Goal: Task Accomplishment & Management: Complete application form

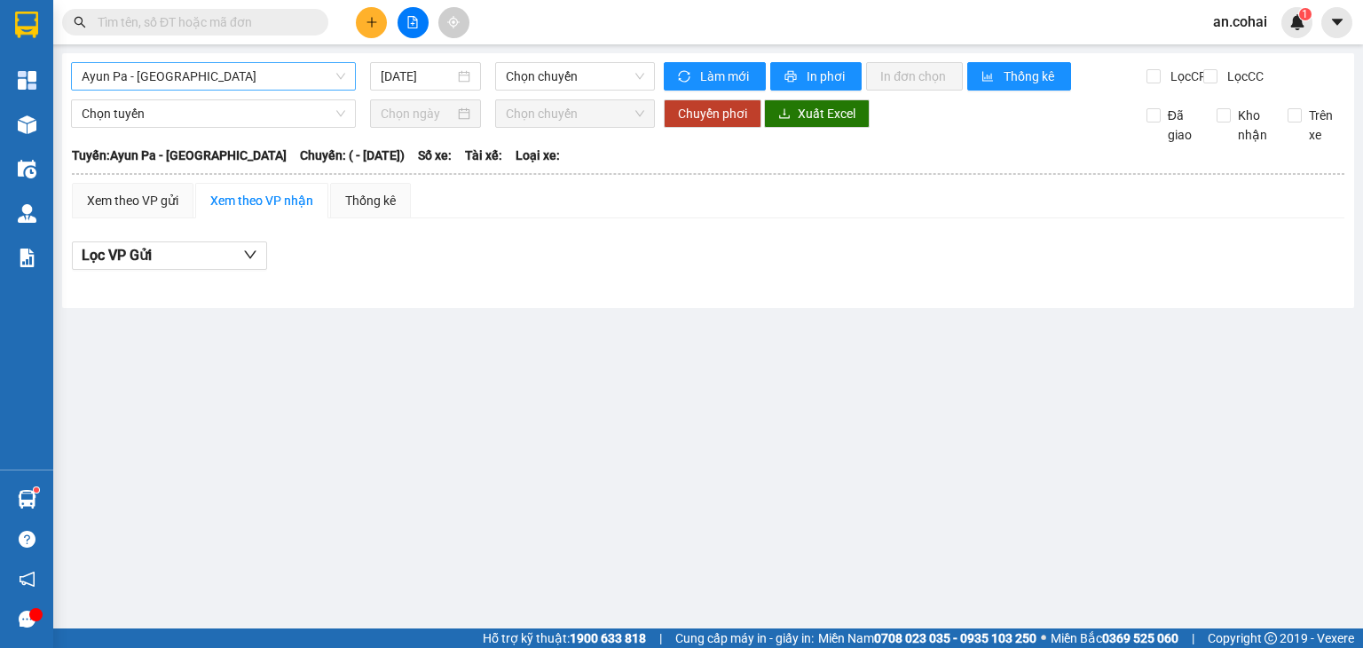
click at [194, 73] on span "Ayun Pa - [GEOGRAPHIC_DATA]" at bounding box center [214, 76] width 264 height 27
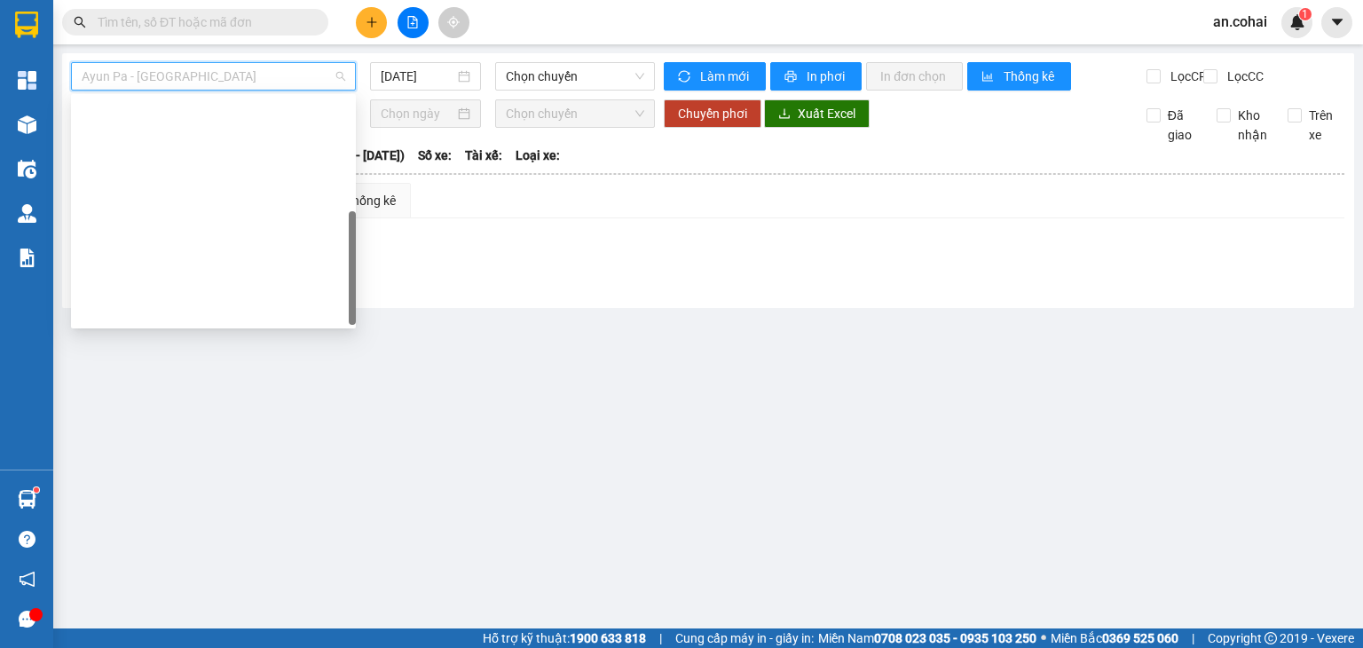
scroll to position [256, 0]
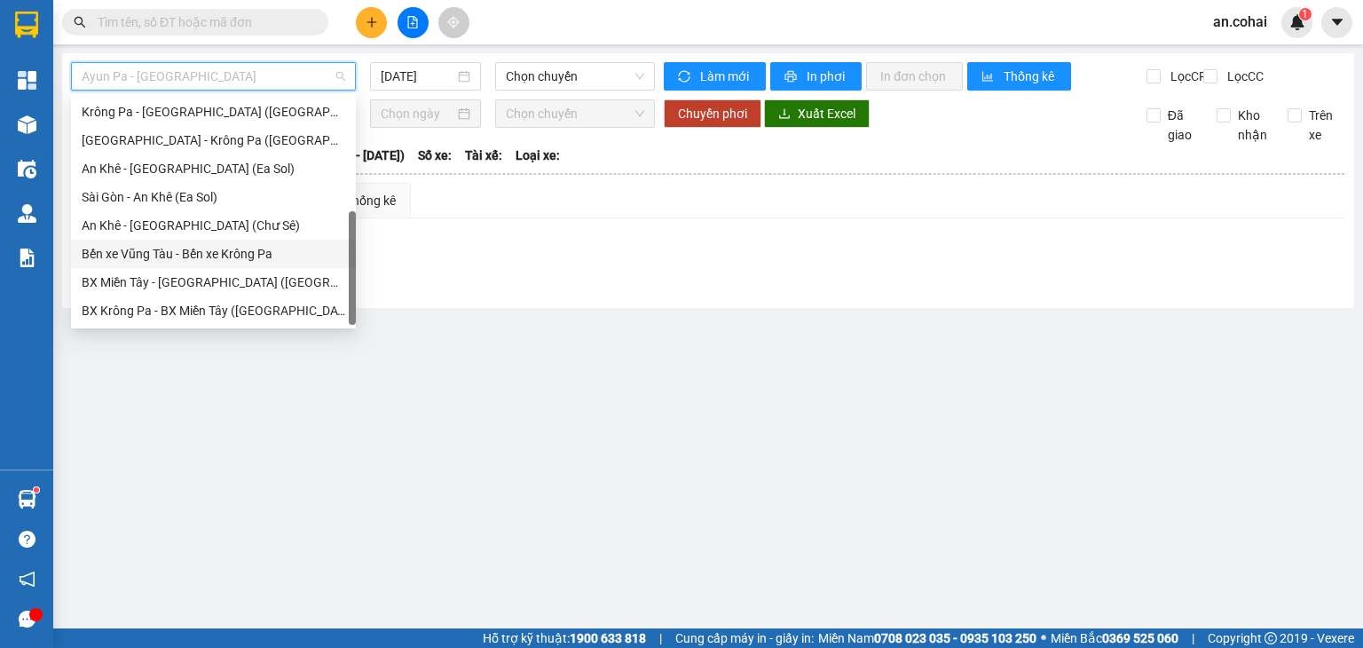
click at [199, 262] on div "Bến xe Vũng Tàu - Bến xe Krông Pa" at bounding box center [214, 254] width 264 height 20
type input "[DATE]"
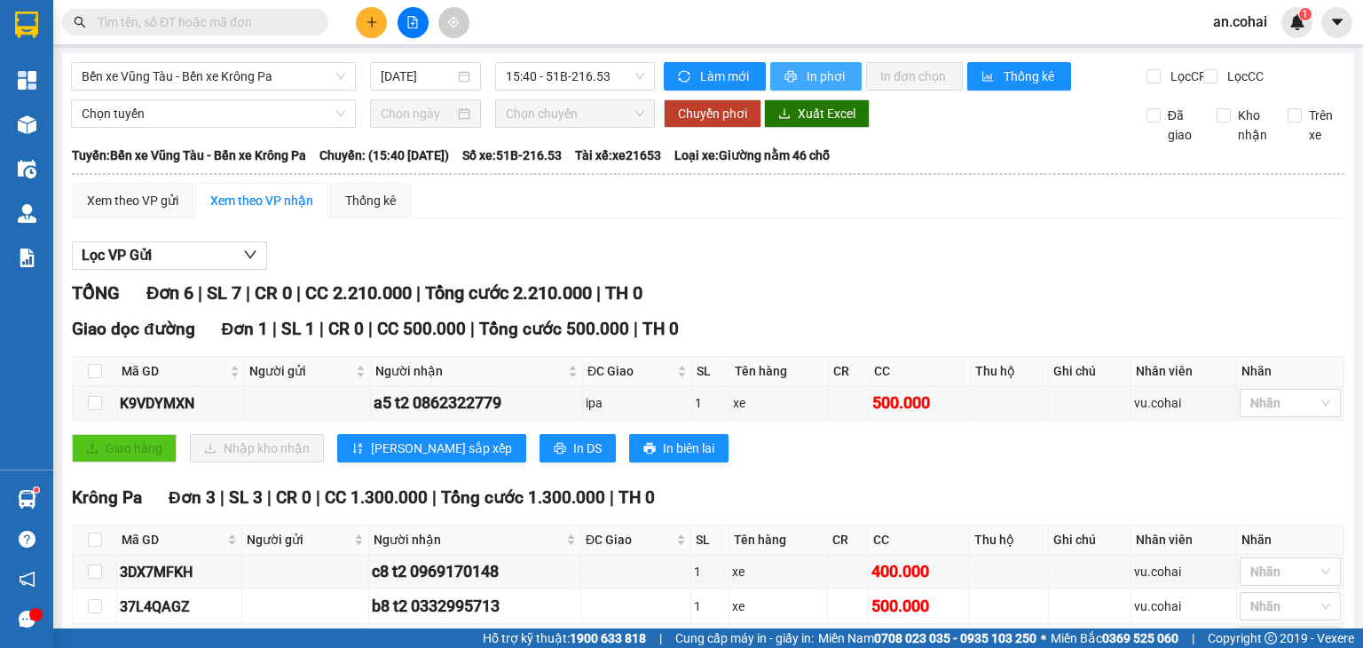
click at [807, 82] on span "In phơi" at bounding box center [827, 77] width 41 height 20
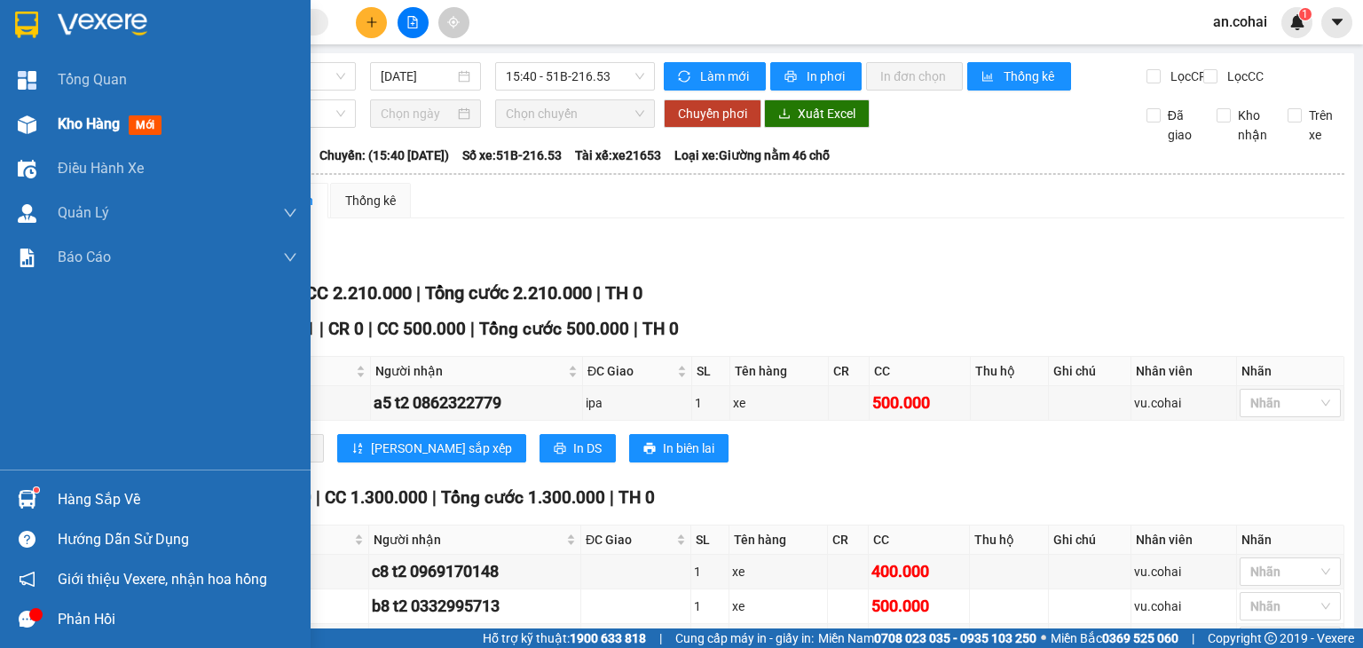
click at [118, 137] on div "Kho hàng mới" at bounding box center [178, 124] width 240 height 44
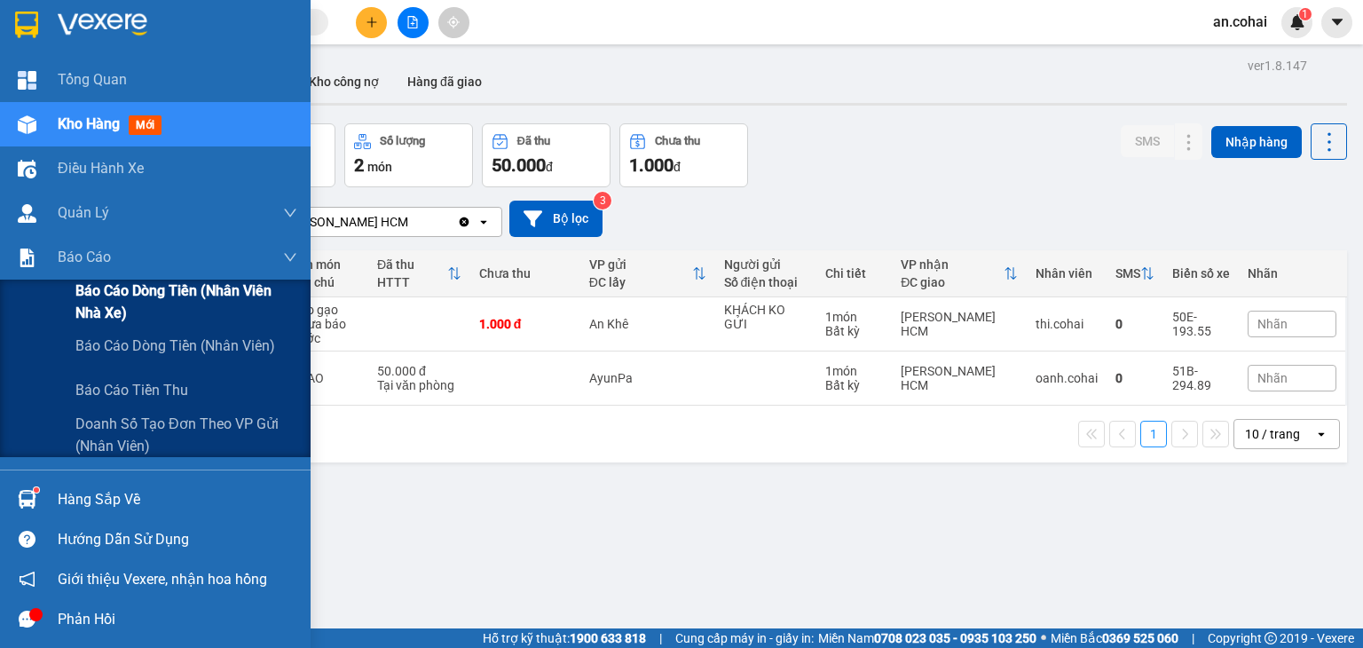
click at [98, 306] on span "Báo cáo dòng tiền (Nhân viên Nhà xe)" at bounding box center [186, 302] width 222 height 44
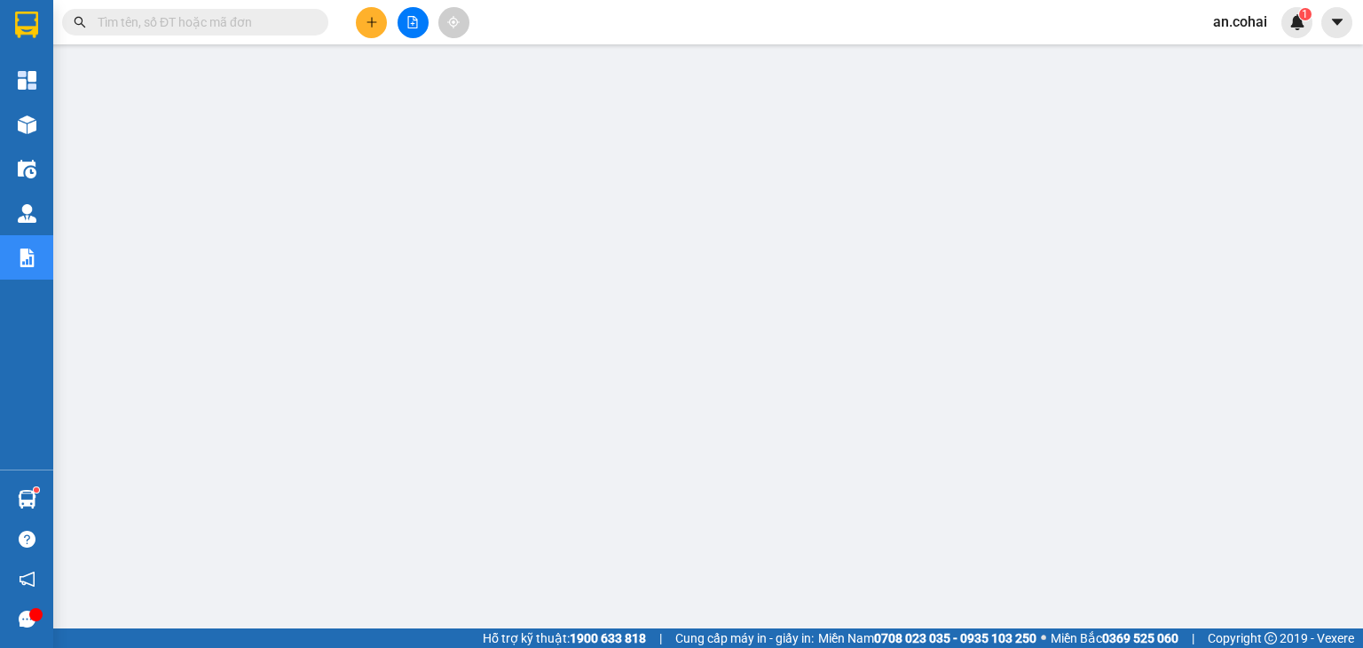
click at [364, 30] on button at bounding box center [371, 22] width 31 height 31
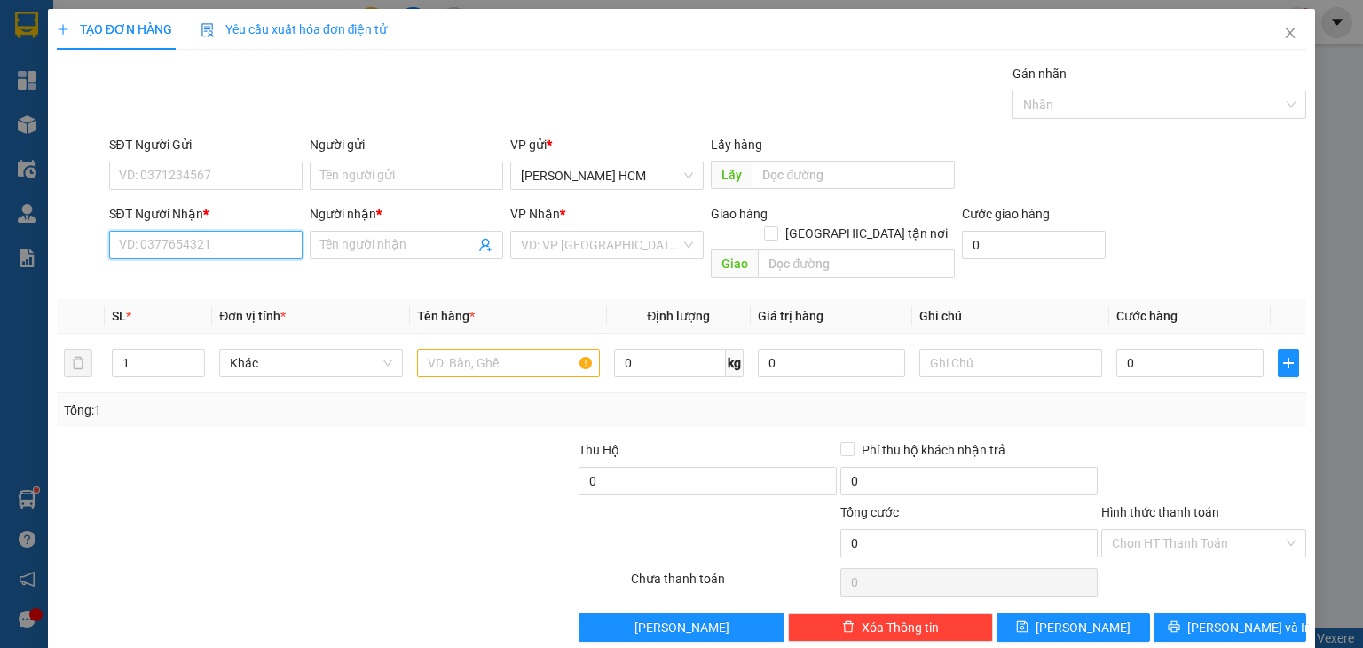
click at [281, 231] on input "SĐT Người Nhận *" at bounding box center [205, 245] width 193 height 28
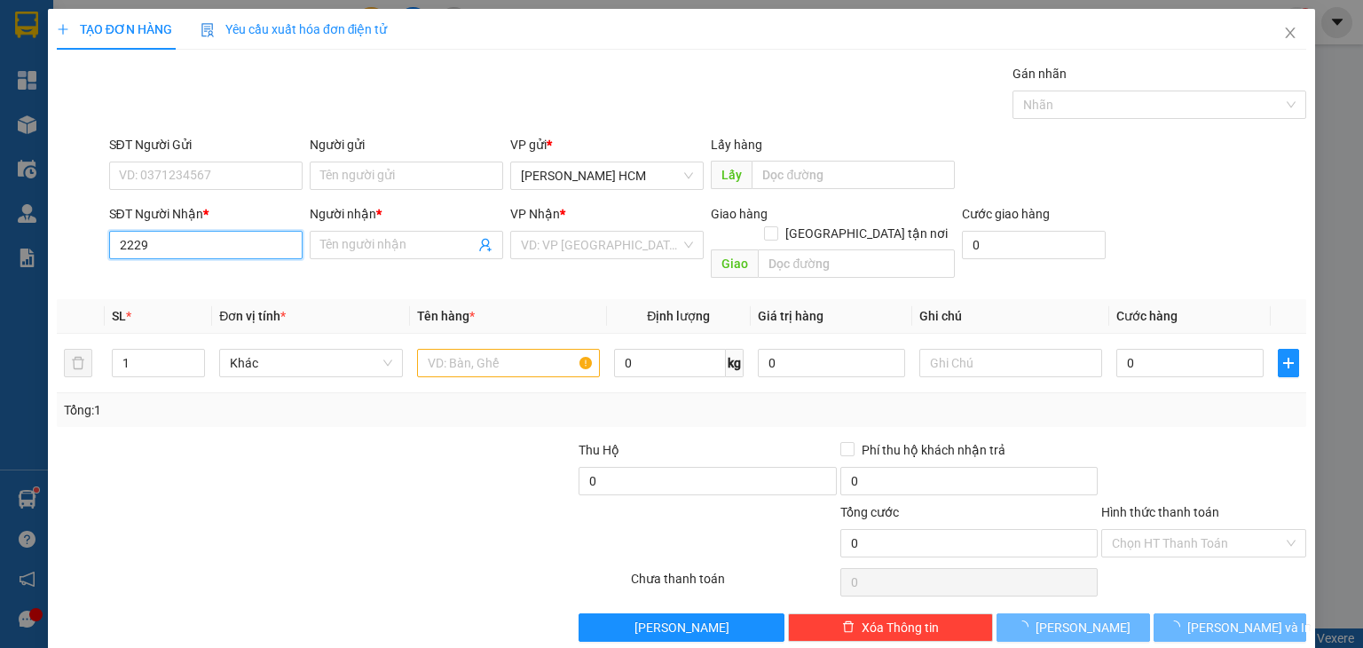
click at [284, 240] on input "2229" at bounding box center [205, 245] width 193 height 28
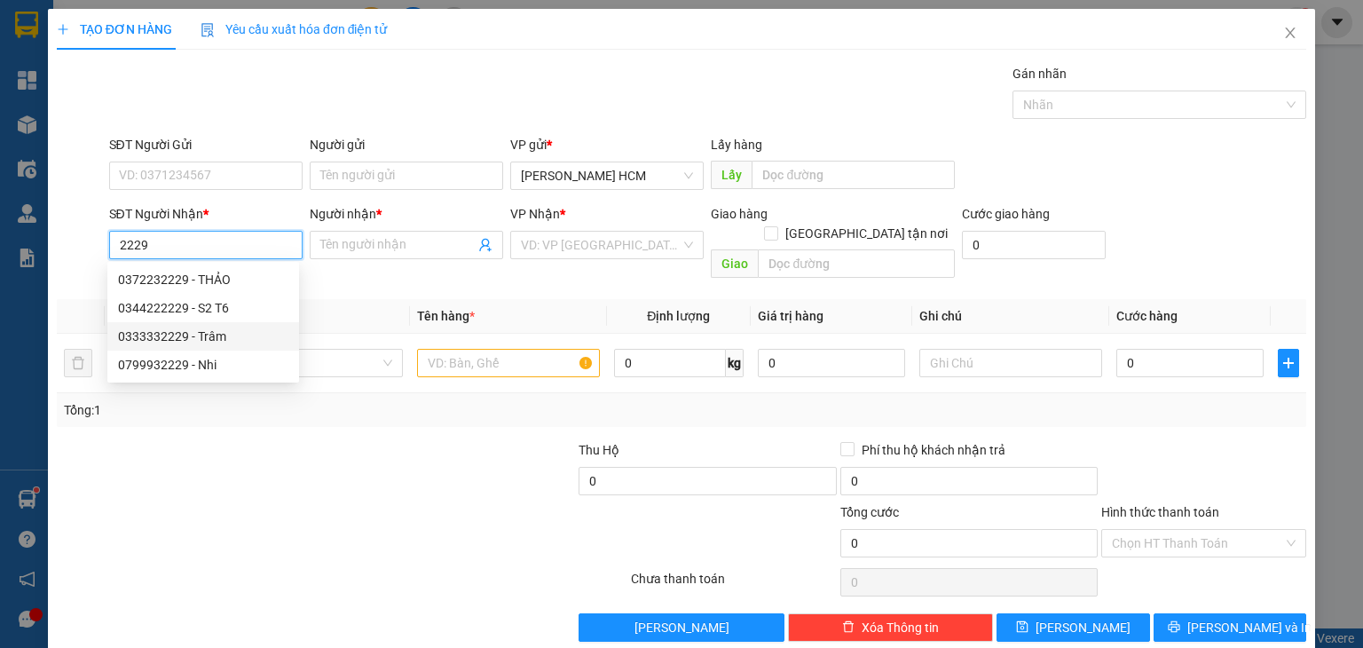
click at [232, 338] on div "0333332229 - Trâm" at bounding box center [203, 337] width 170 height 20
type input "0333332229"
type input "Trâm"
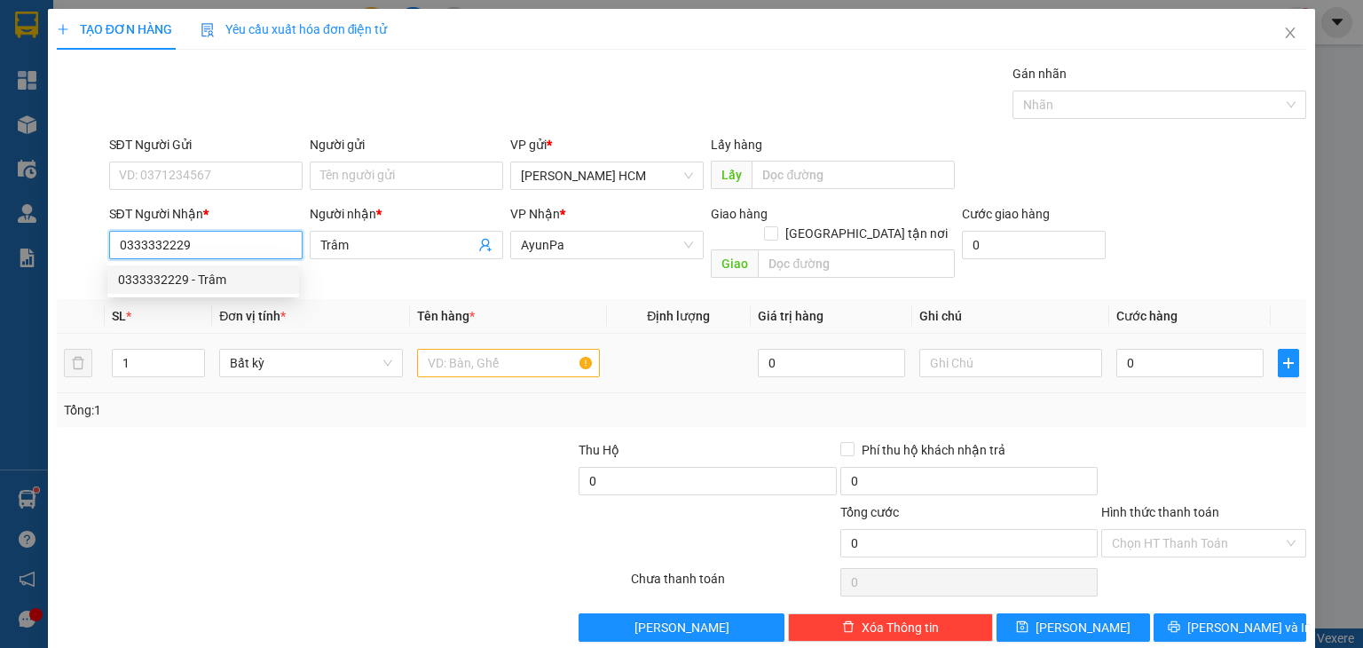
type input "0333332229"
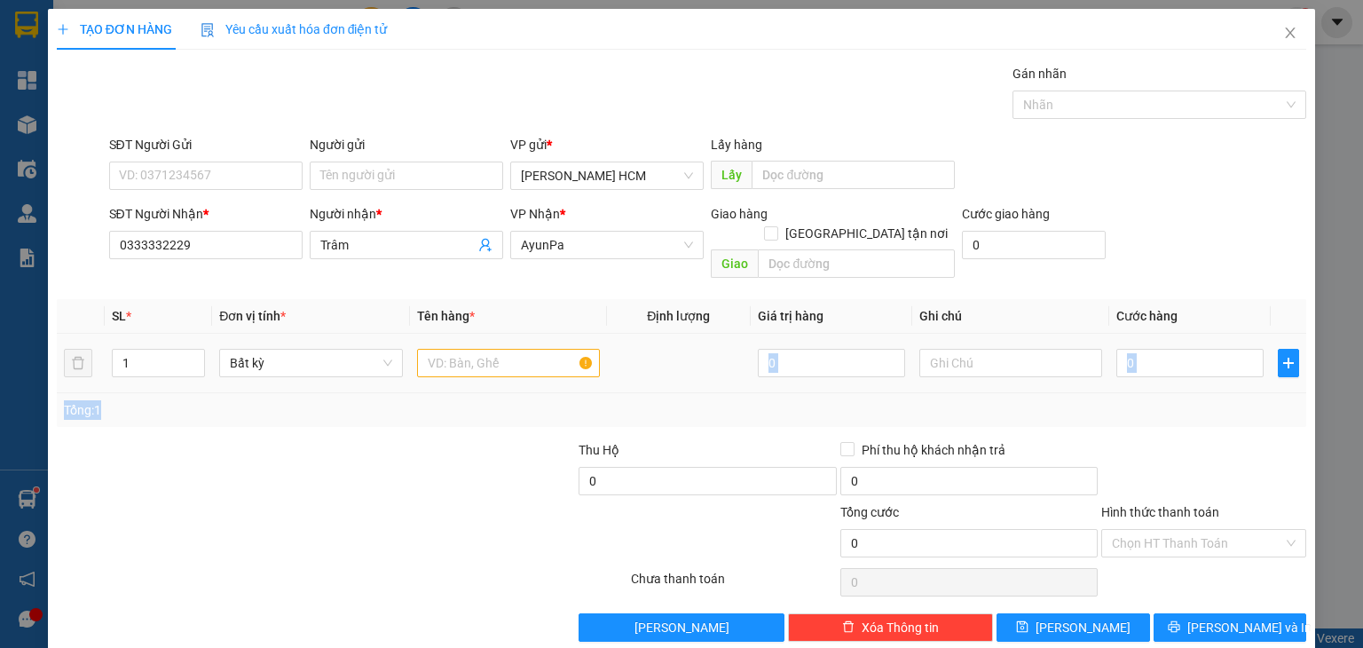
drag, startPoint x: 435, startPoint y: 372, endPoint x: 441, endPoint y: 363, distance: 10.8
click at [436, 370] on div "SL * Đơn vị tính * Tên hàng * Định lượng Giá trị hàng Ghi chú Cước hàng 1 Bất k…" at bounding box center [681, 363] width 1249 height 128
click at [441, 363] on td at bounding box center [508, 363] width 197 height 59
click at [443, 349] on input "text" at bounding box center [508, 363] width 183 height 28
type input "bao"
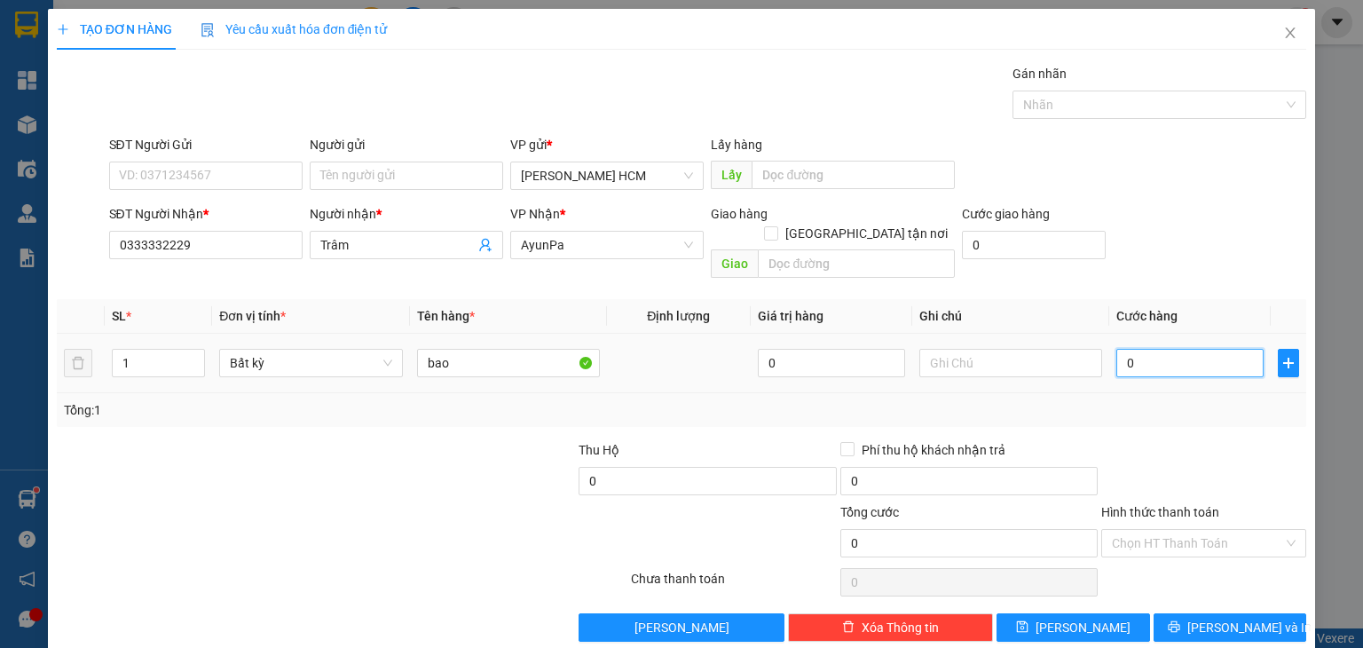
click at [1173, 349] on input "0" at bounding box center [1189, 363] width 147 height 28
type input "008"
type input "8"
type input "0.080"
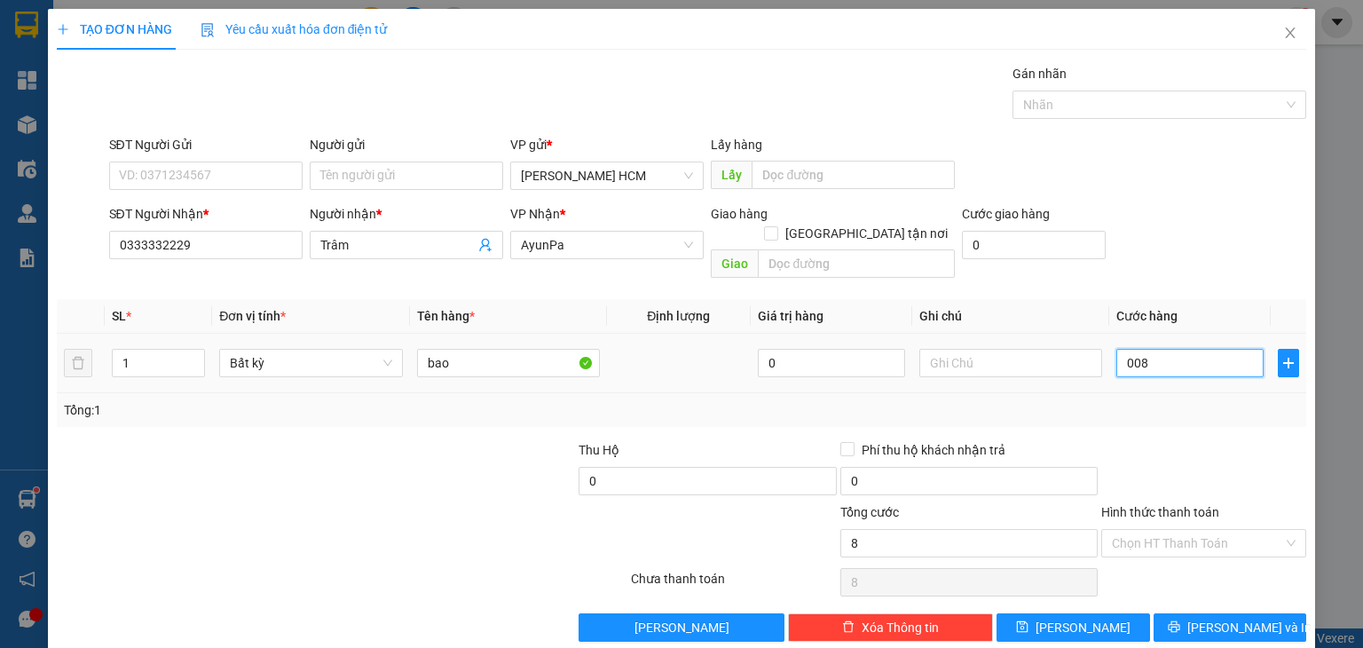
type input "80"
click at [1228, 618] on span "[PERSON_NAME] và In" at bounding box center [1249, 628] width 124 height 20
type input "80.000"
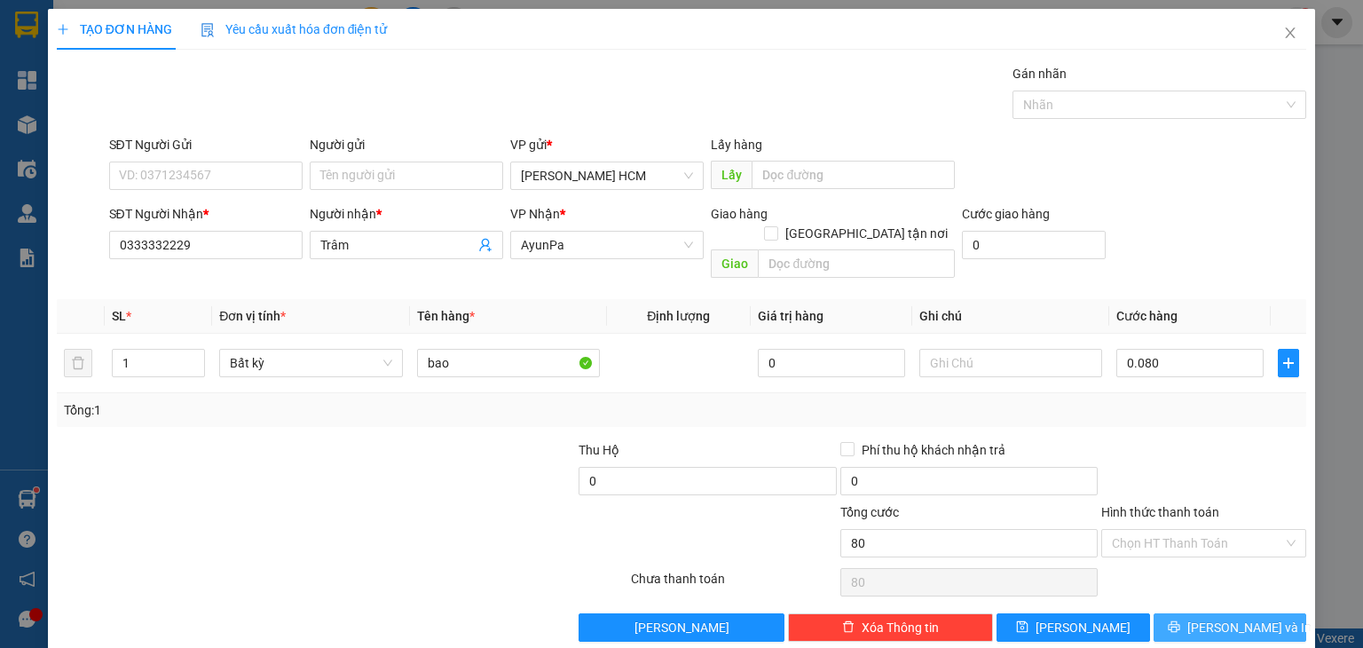
type input "80.000"
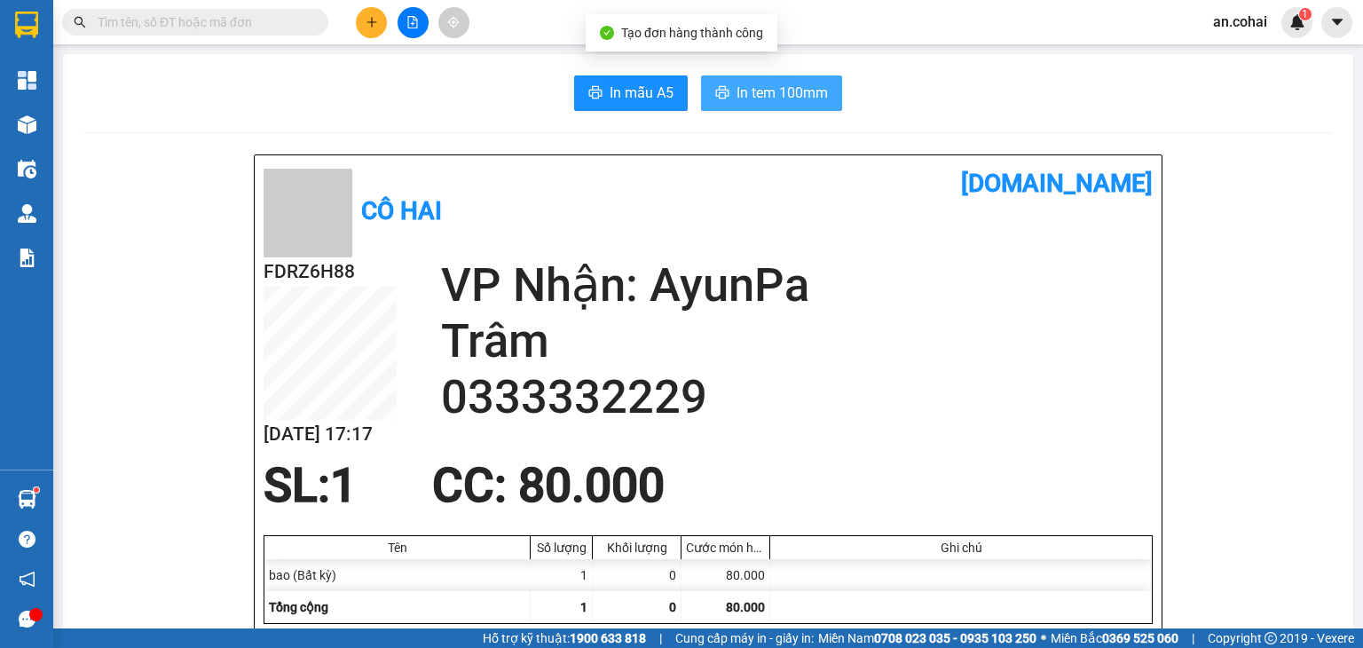
click at [754, 80] on button "In tem 100mm" at bounding box center [771, 92] width 141 height 35
click at [287, 26] on input "text" at bounding box center [202, 22] width 209 height 20
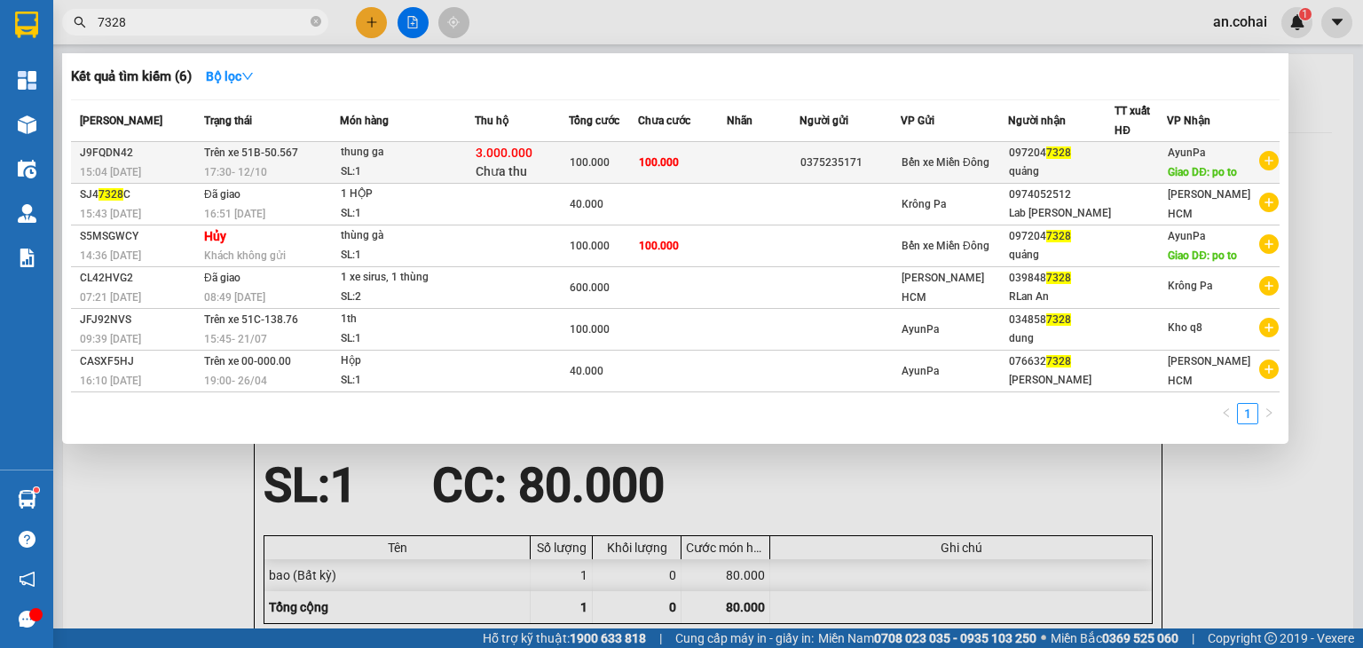
type input "7328"
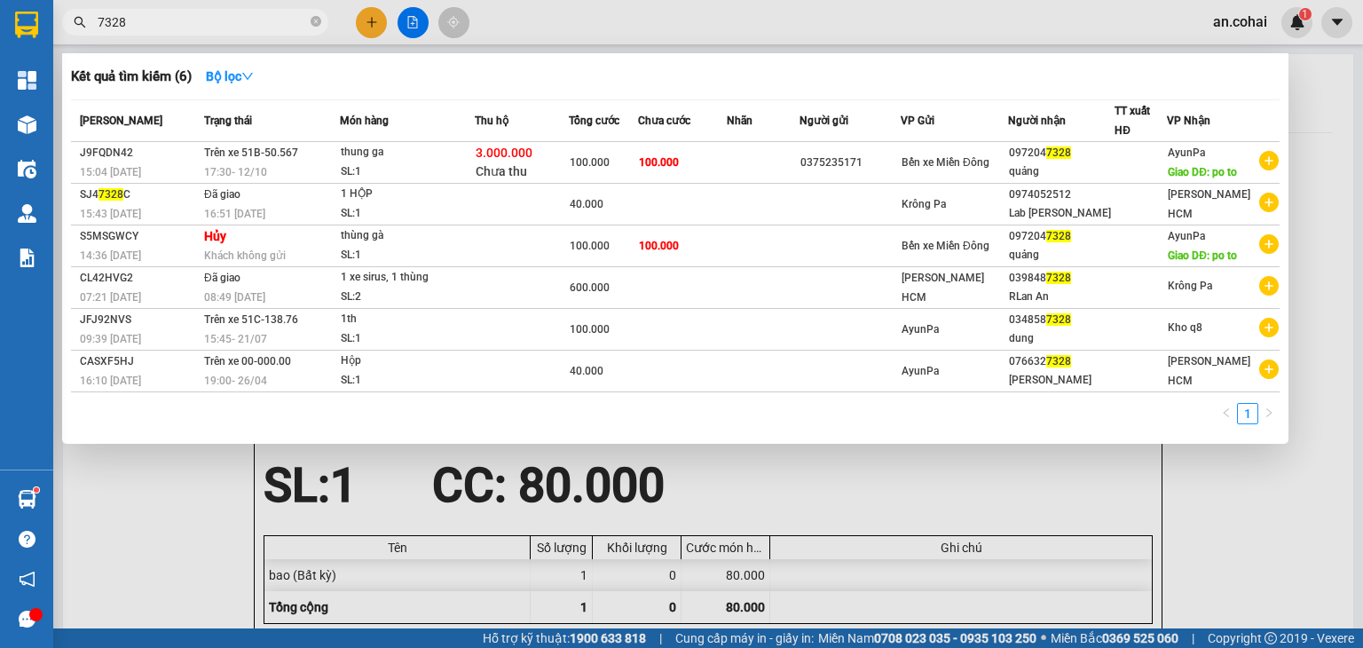
click at [702, 154] on td "100.000" at bounding box center [682, 163] width 89 height 42
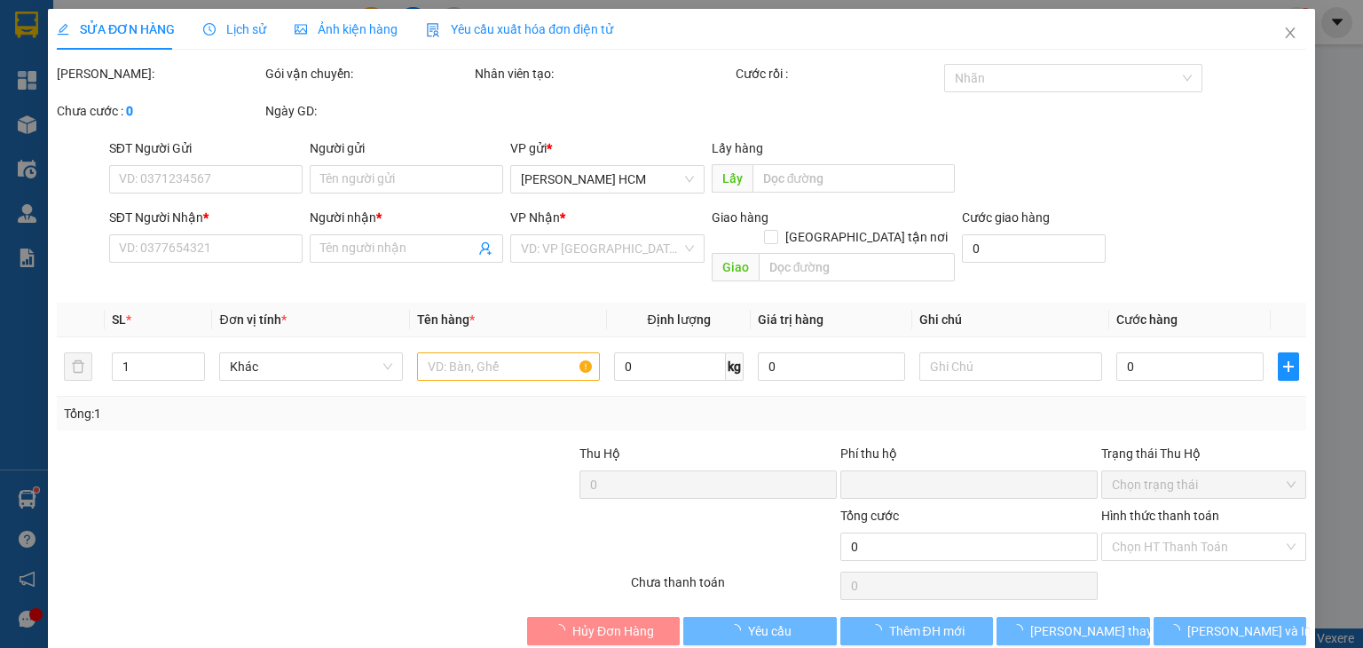
type input "0375235171"
type input "0972047328"
type input "quảng"
type input "po to"
type input "3.000.000"
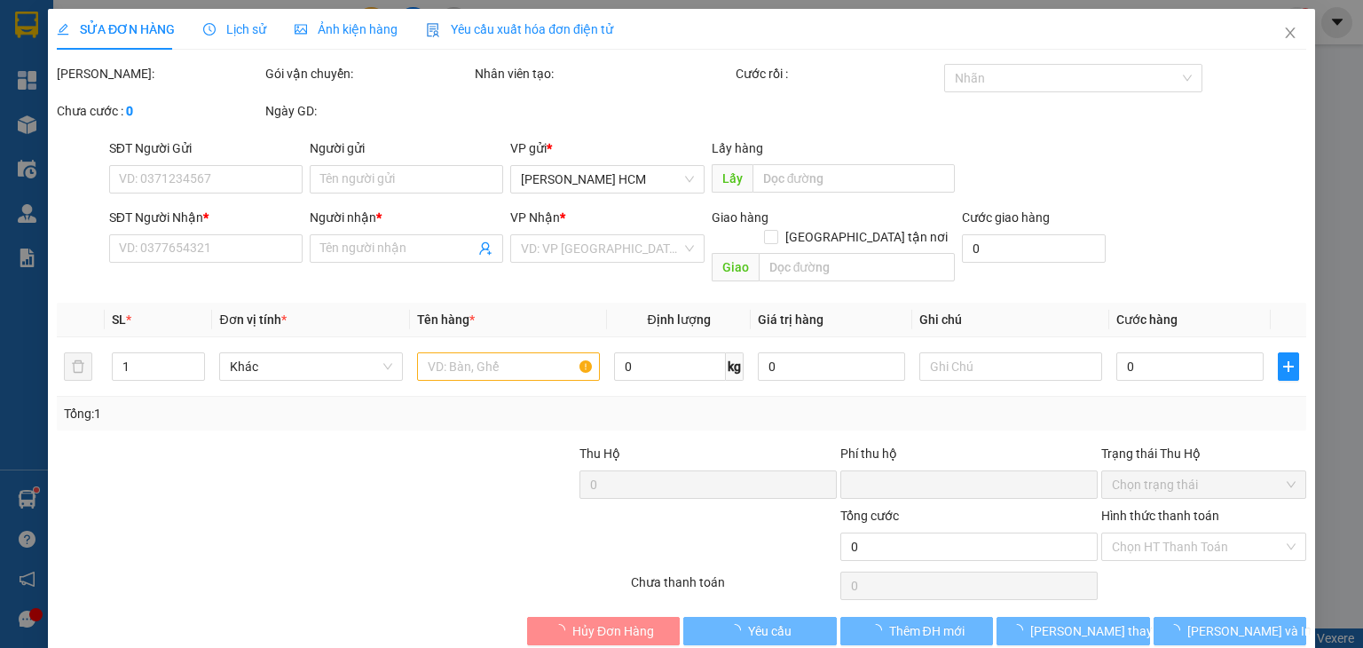
type input "0"
type input "100.000"
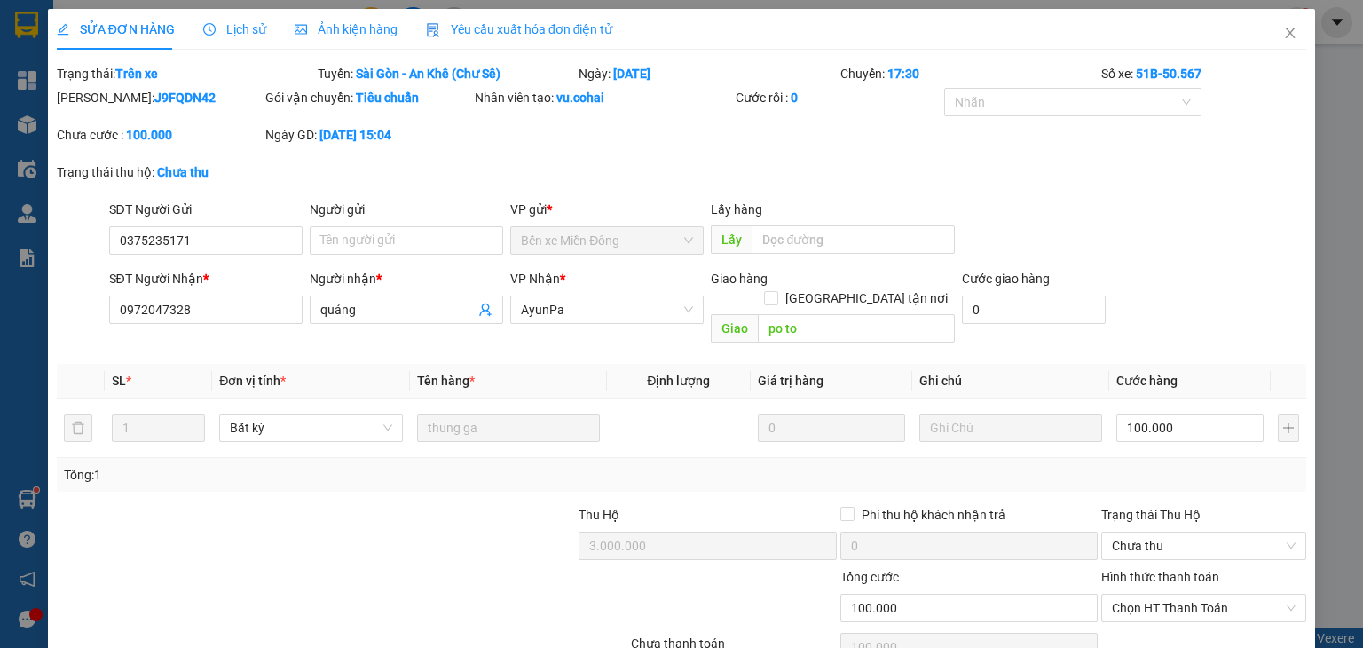
click at [234, 29] on span "Lịch sử" at bounding box center [234, 29] width 63 height 14
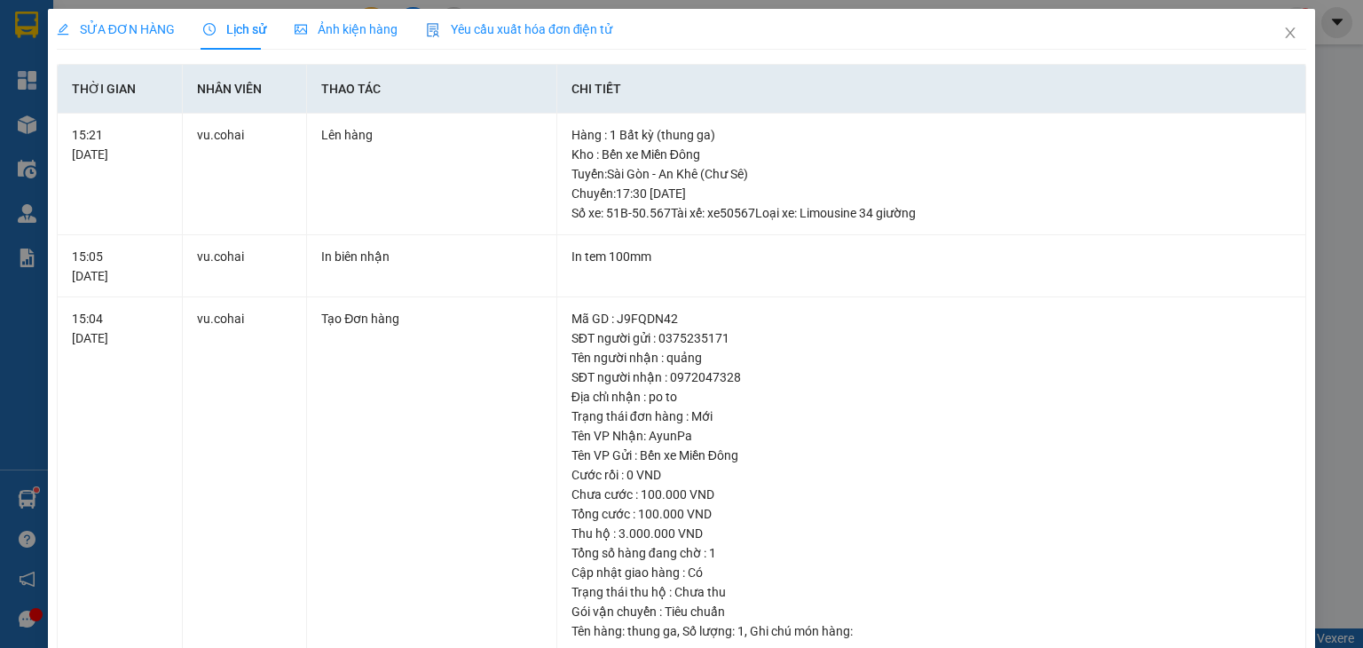
click at [149, 20] on div "SỬA ĐƠN HÀNG" at bounding box center [116, 30] width 118 height 20
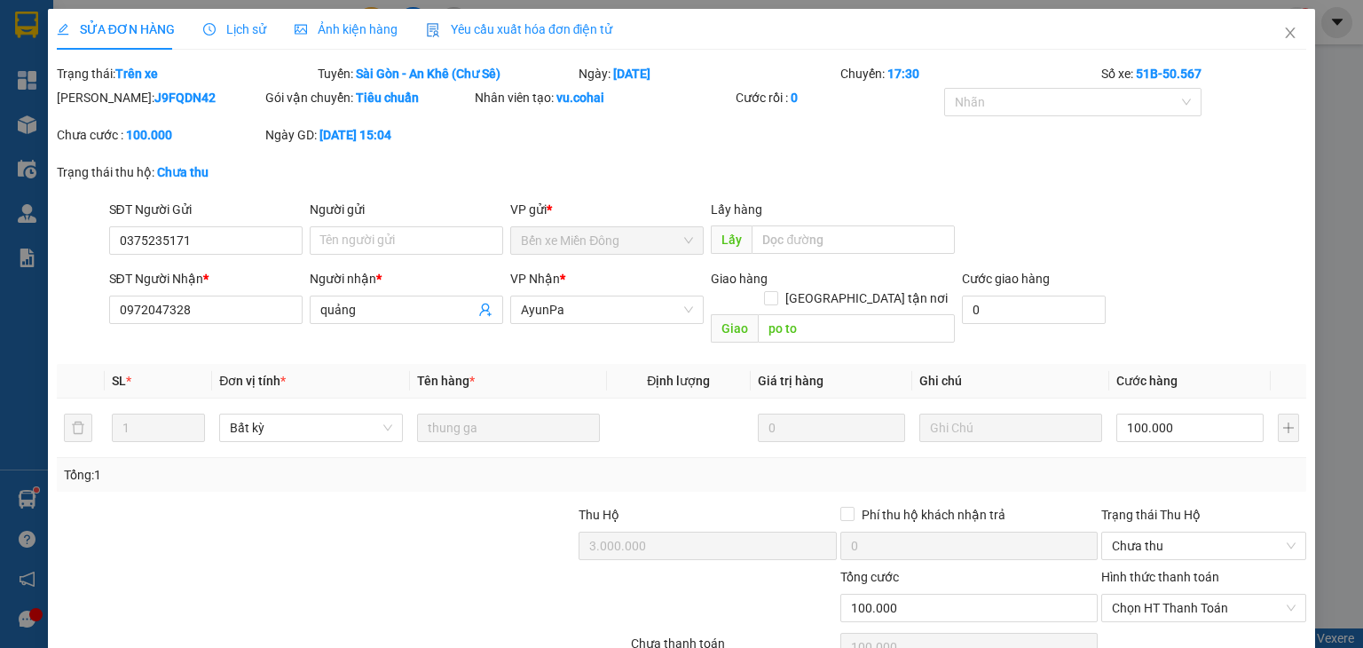
click at [234, 37] on div "Lịch sử" at bounding box center [234, 30] width 63 height 20
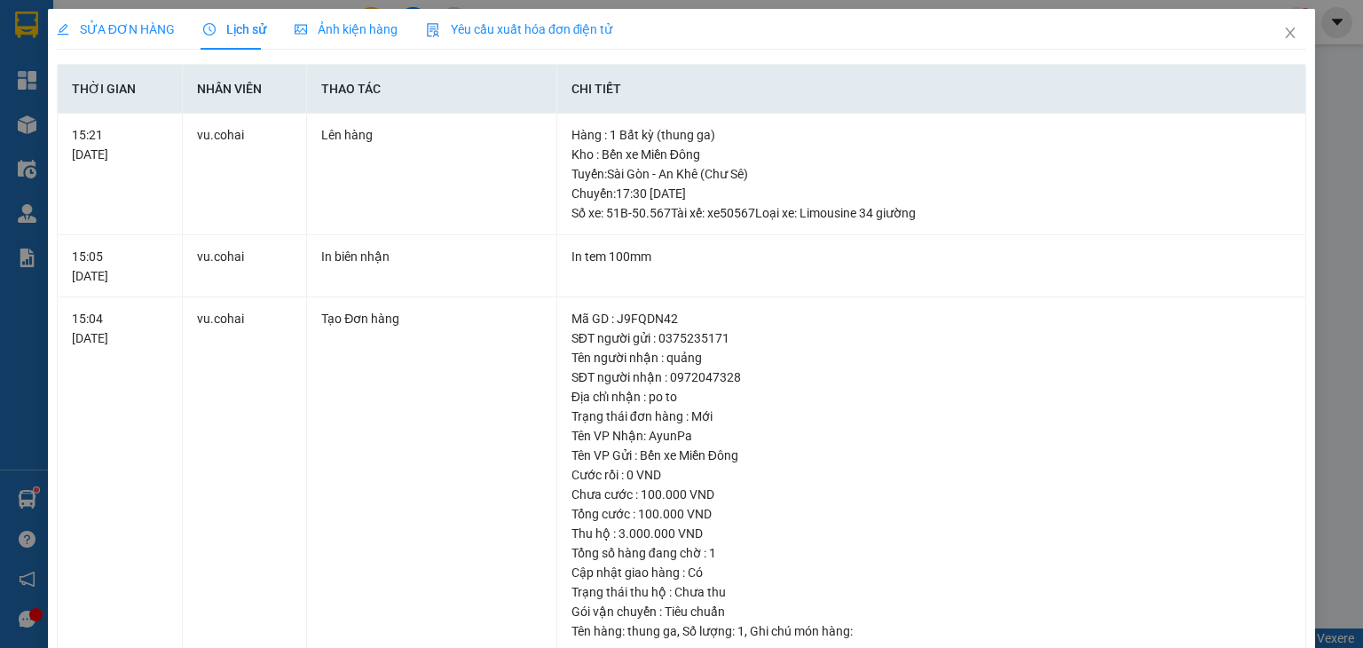
click at [155, 42] on div "SỬA ĐƠN HÀNG" at bounding box center [116, 29] width 118 height 41
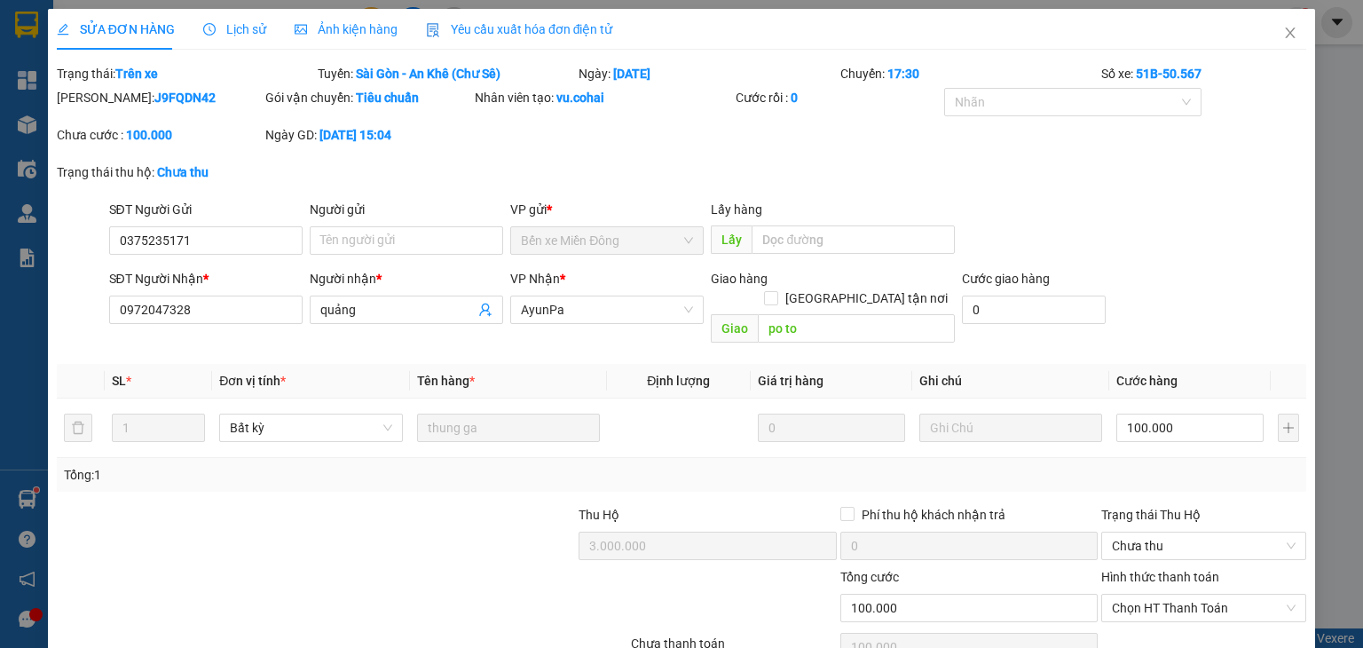
click at [249, 28] on span "Lịch sử" at bounding box center [234, 29] width 63 height 14
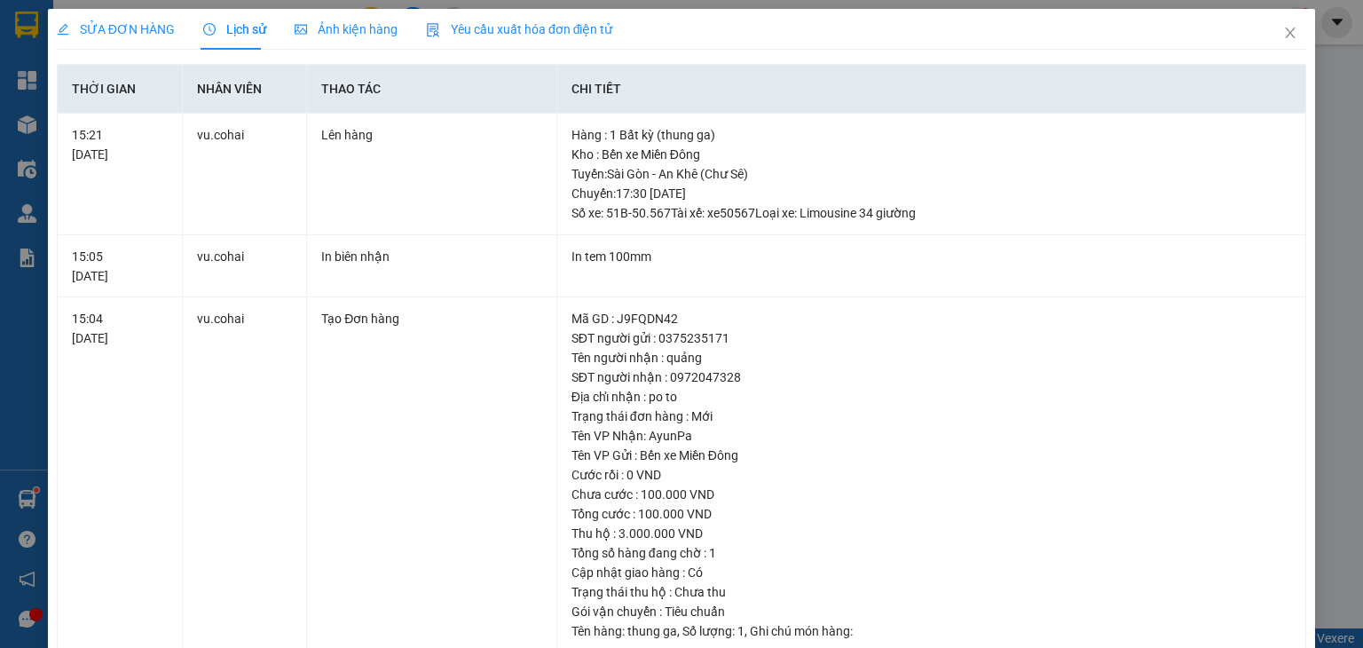
click at [163, 32] on span "SỬA ĐƠN HÀNG" at bounding box center [116, 29] width 118 height 14
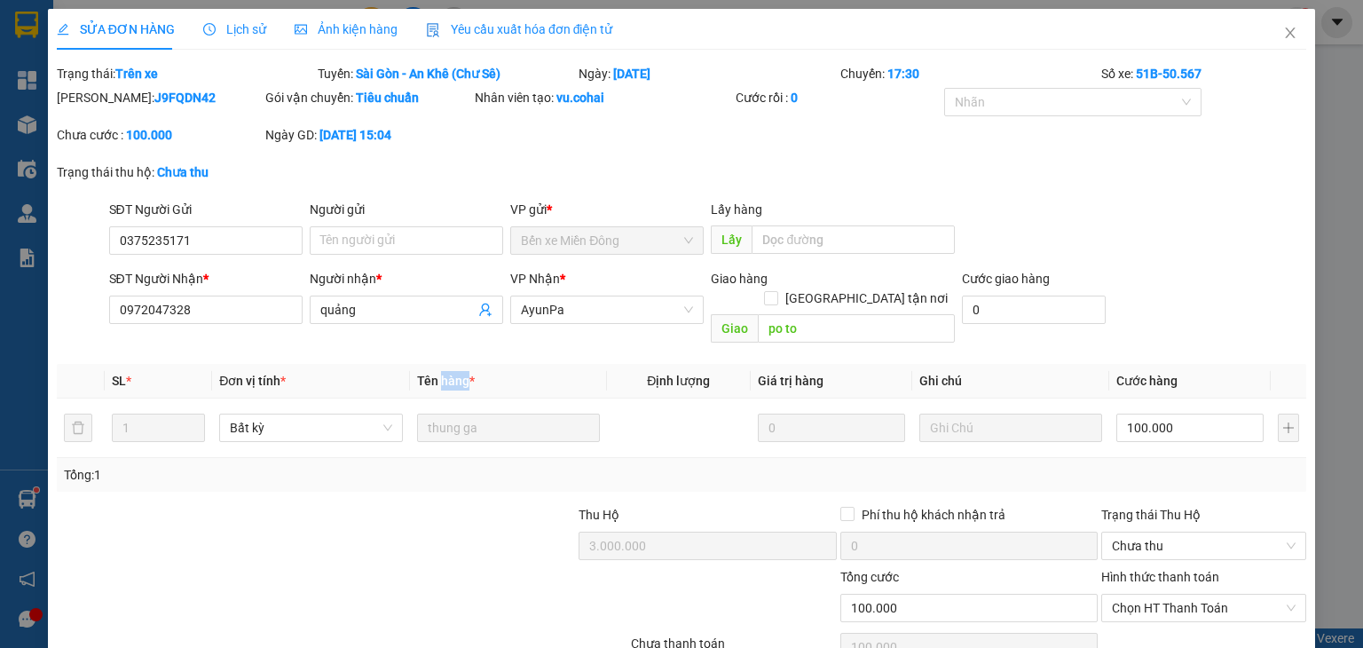
drag, startPoint x: 439, startPoint y: 361, endPoint x: 462, endPoint y: 371, distance: 25.1
click at [462, 371] on th "Tên hàng *" at bounding box center [508, 381] width 197 height 35
drag, startPoint x: 709, startPoint y: 82, endPoint x: 804, endPoint y: 118, distance: 101.7
click at [804, 118] on form "Total Paid Fee 0 Total UnPaid Fee 100.000 Cash Collection Total Fee Trạng thái:…" at bounding box center [681, 132] width 1249 height 136
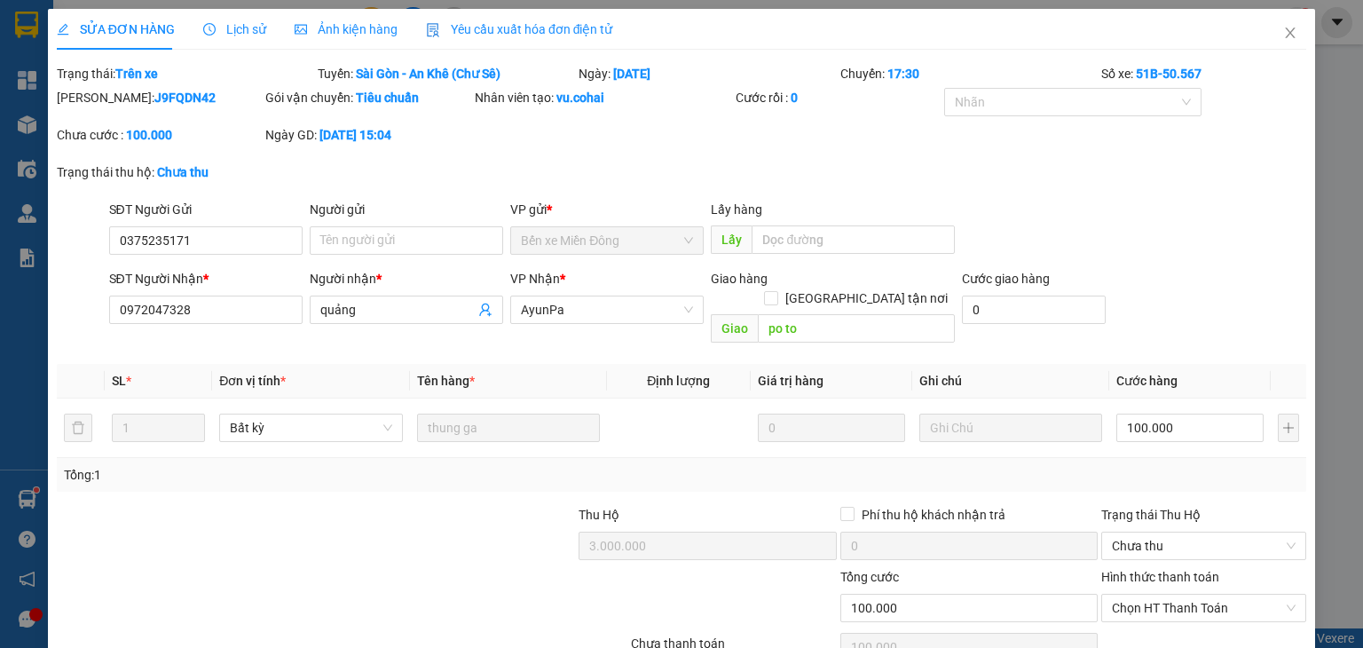
click at [804, 118] on div "Cước rồi : 0" at bounding box center [838, 106] width 209 height 37
drag, startPoint x: 660, startPoint y: 76, endPoint x: 653, endPoint y: 100, distance: 25.0
click at [653, 100] on form "Total Paid Fee 0 Total UnPaid Fee 100.000 Cash Collection Total Fee Trạng thái:…" at bounding box center [681, 132] width 1249 height 136
click at [653, 100] on div "Nhân viên tạo: vu.cohai" at bounding box center [603, 98] width 257 height 20
drag, startPoint x: 629, startPoint y: 67, endPoint x: 671, endPoint y: 128, distance: 74.1
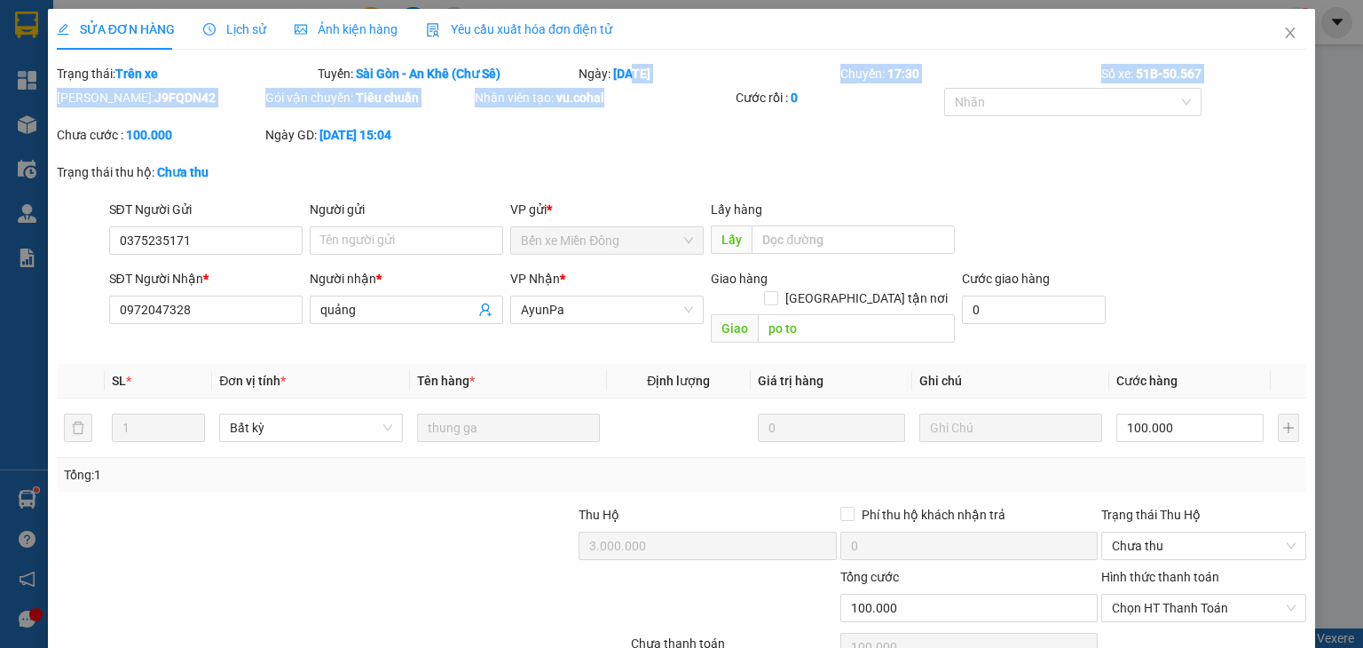
click at [671, 128] on form "Total Paid Fee 0 Total UnPaid Fee 100.000 Cash Collection Total Fee Trạng thái:…" at bounding box center [681, 132] width 1249 height 136
click at [671, 128] on div "[PERSON_NAME]: J9FQDN42 Gói vận chuyển: Tiêu chuẩn Nhân viên tạo: vu.cohai Cước…" at bounding box center [681, 125] width 1253 height 75
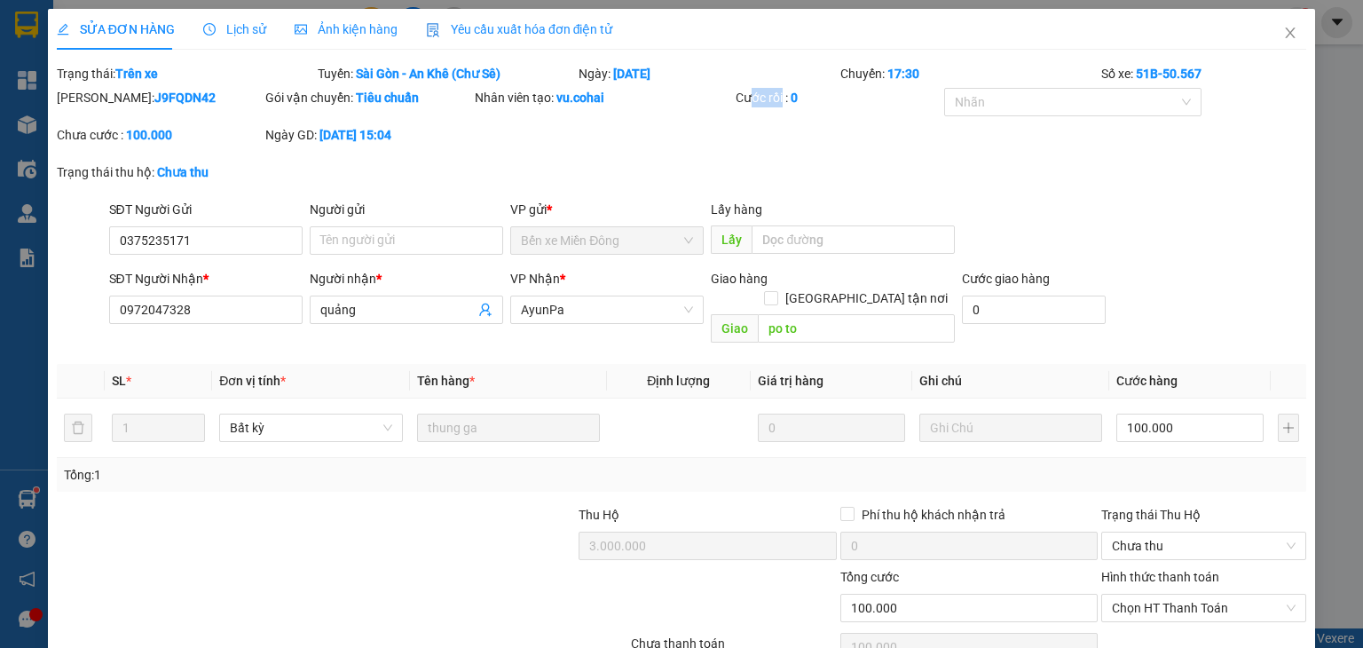
drag, startPoint x: 743, startPoint y: 85, endPoint x: 776, endPoint y: 107, distance: 39.6
click at [776, 107] on form "Total Paid Fee 0 Total UnPaid Fee 100.000 Cash Collection Total Fee Trạng thái:…" at bounding box center [681, 132] width 1249 height 136
click at [776, 107] on div "Cước rồi : 0" at bounding box center [838, 106] width 209 height 37
click at [1284, 35] on icon "close" at bounding box center [1290, 33] width 14 height 14
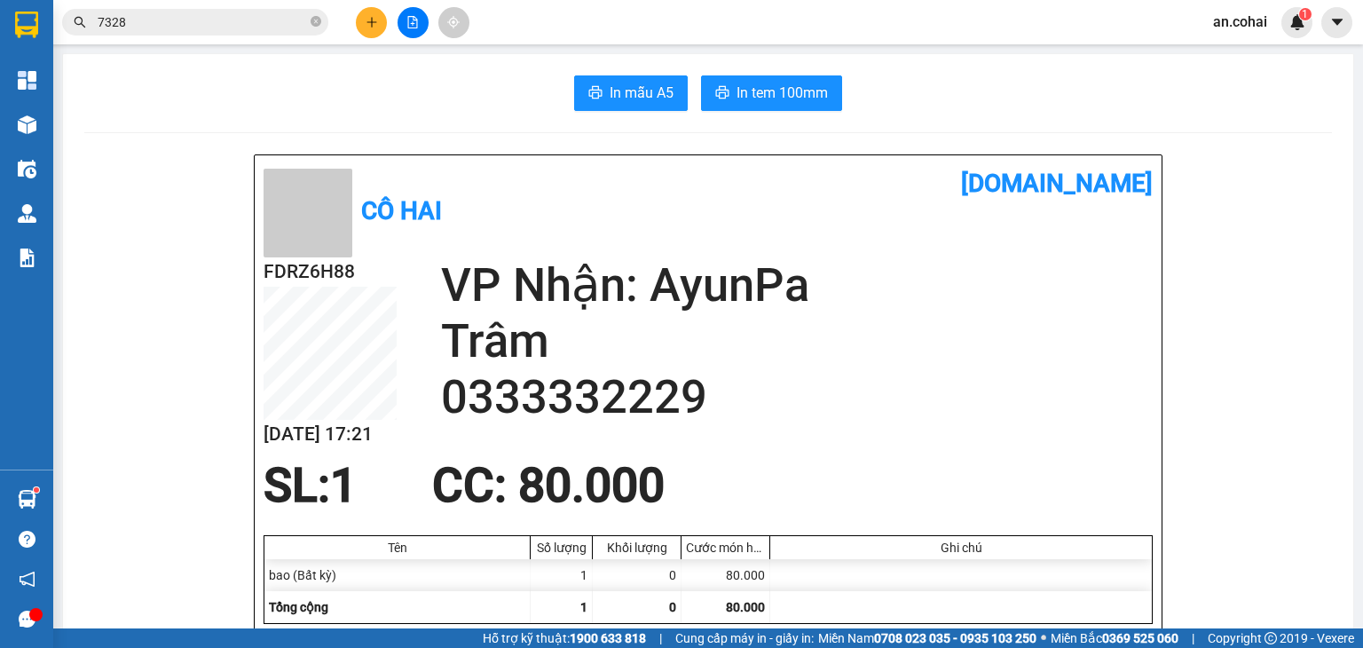
click at [366, 16] on icon "plus" at bounding box center [372, 22] width 12 height 12
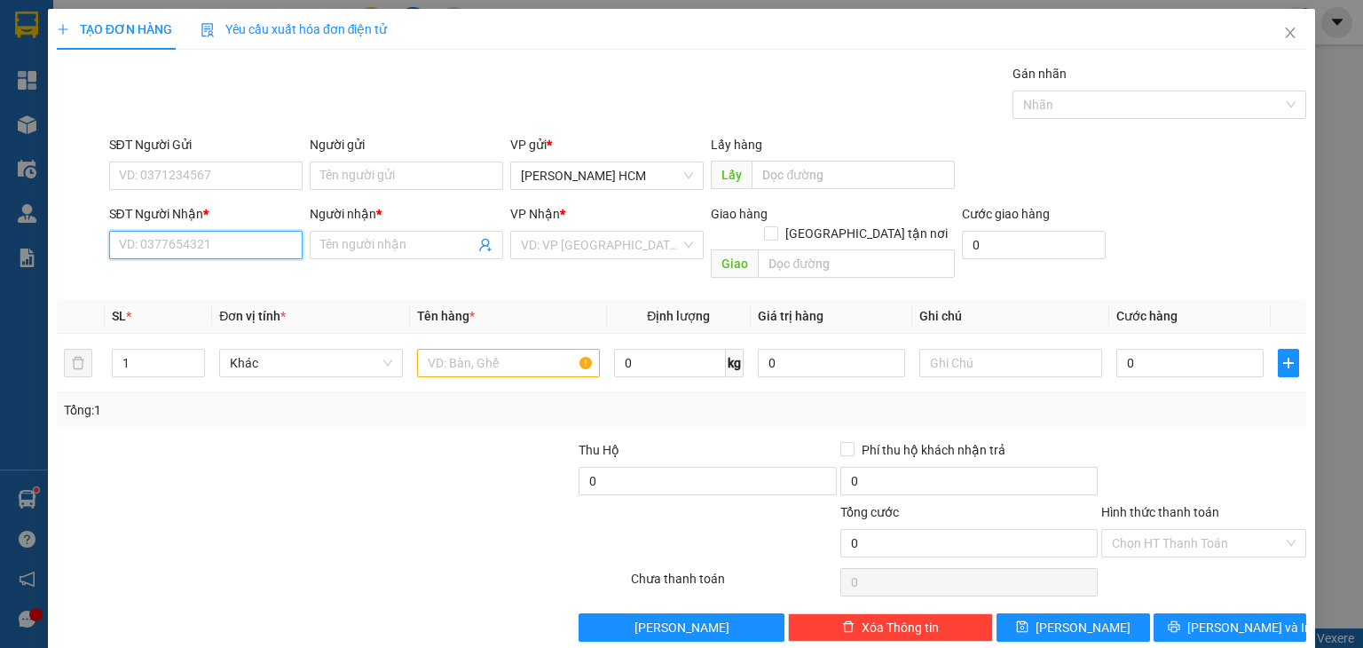
click at [230, 245] on input "SĐT Người Nhận *" at bounding box center [205, 245] width 193 height 28
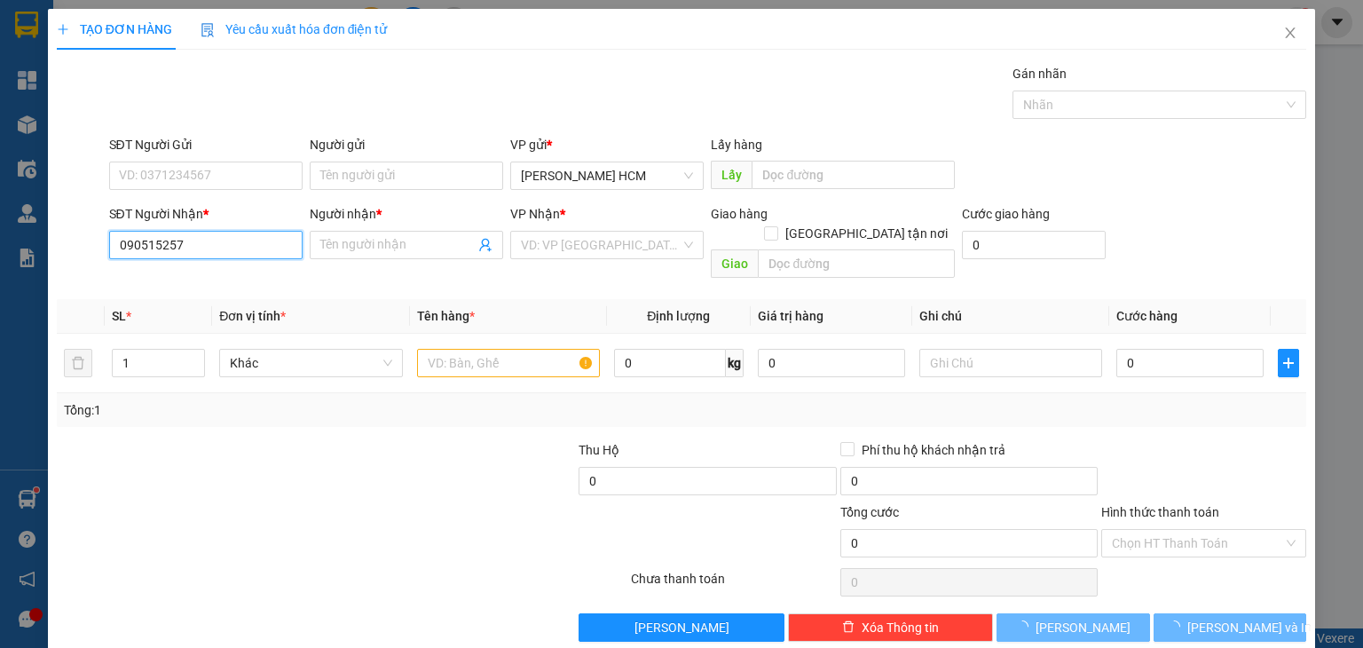
type input "0905152578"
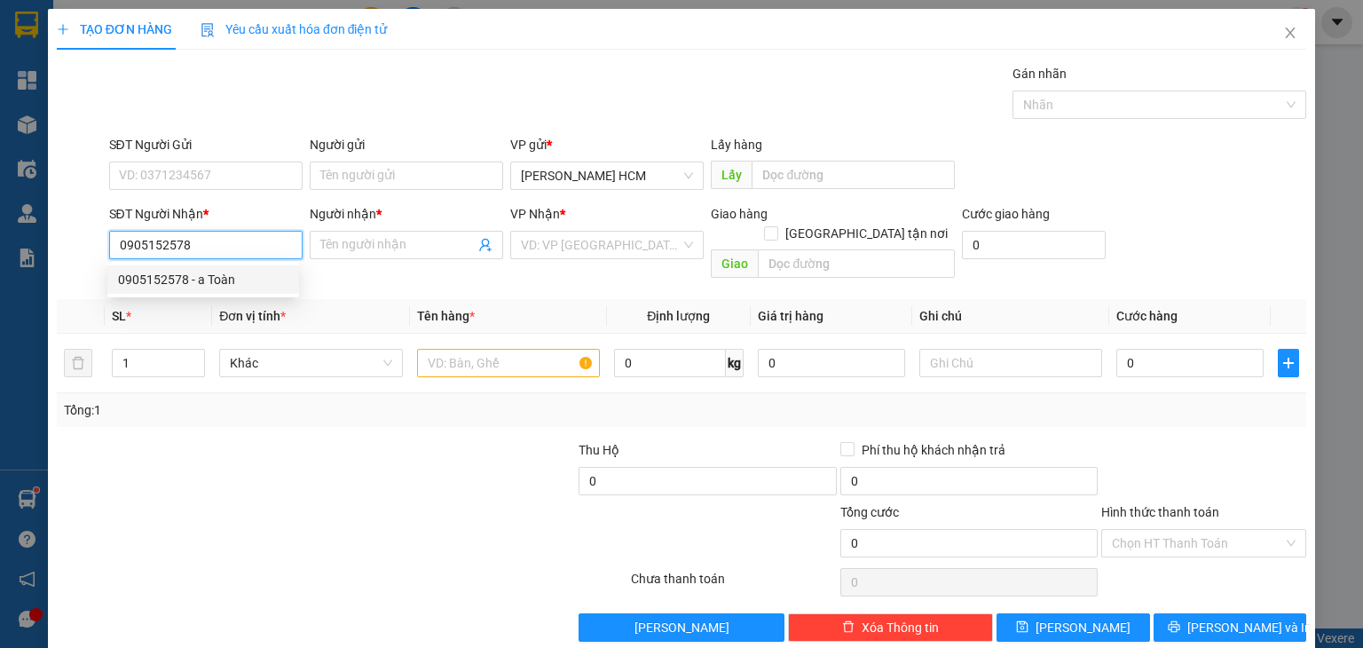
click at [277, 284] on div "0905152578 - a Toàn" at bounding box center [203, 280] width 170 height 20
type input "a Toàn"
type input "0905152578"
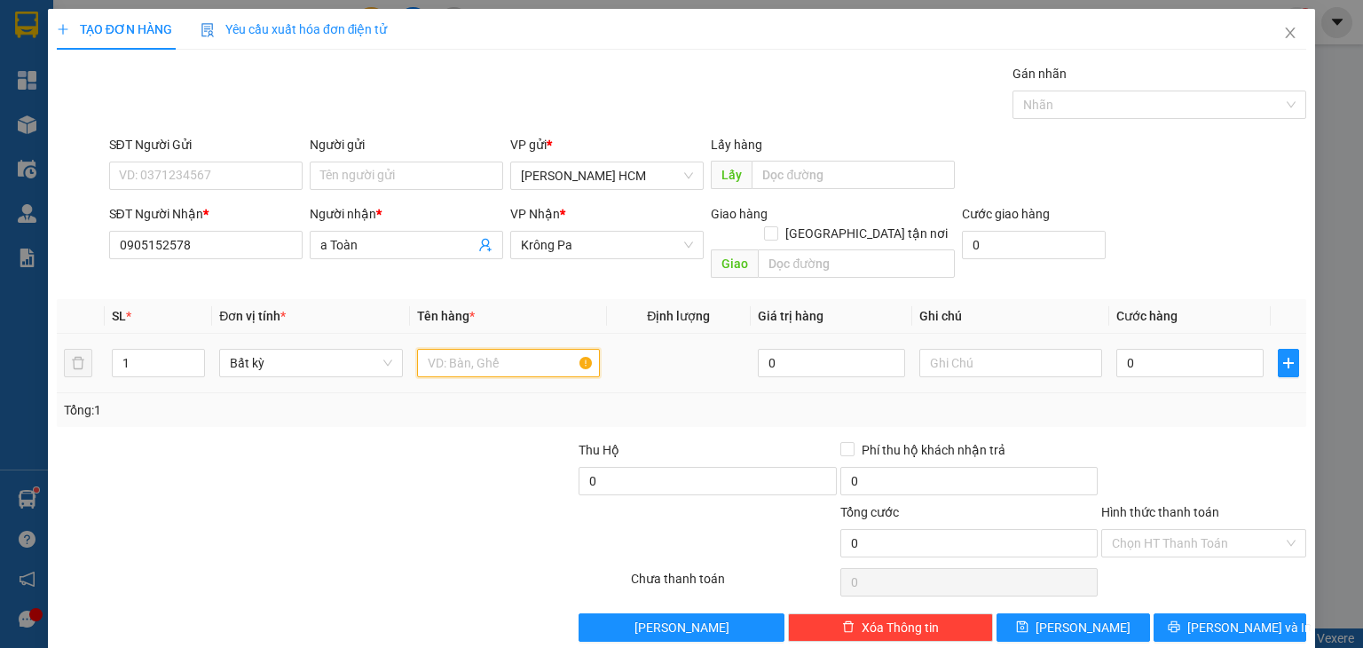
click at [529, 350] on input "text" at bounding box center [508, 363] width 183 height 28
type input "KIỆN NHỎ"
click at [1116, 349] on input "0" at bounding box center [1189, 363] width 147 height 28
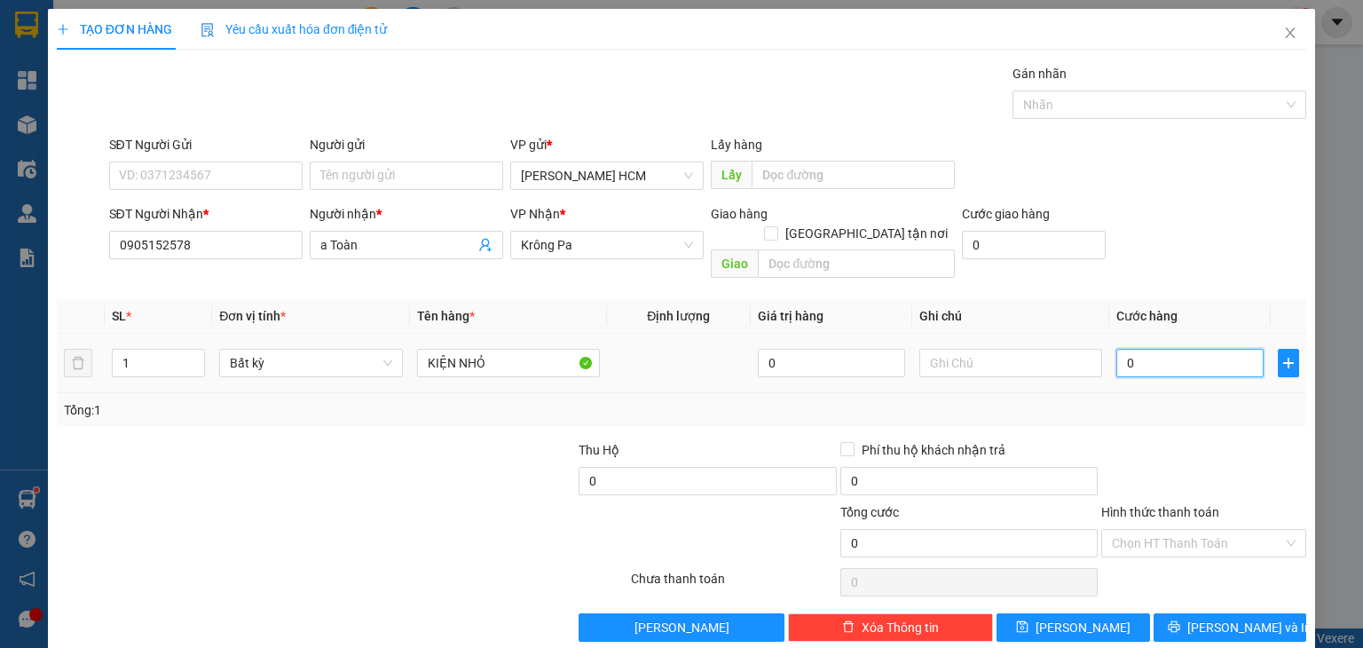
type input "40"
type input "40.000"
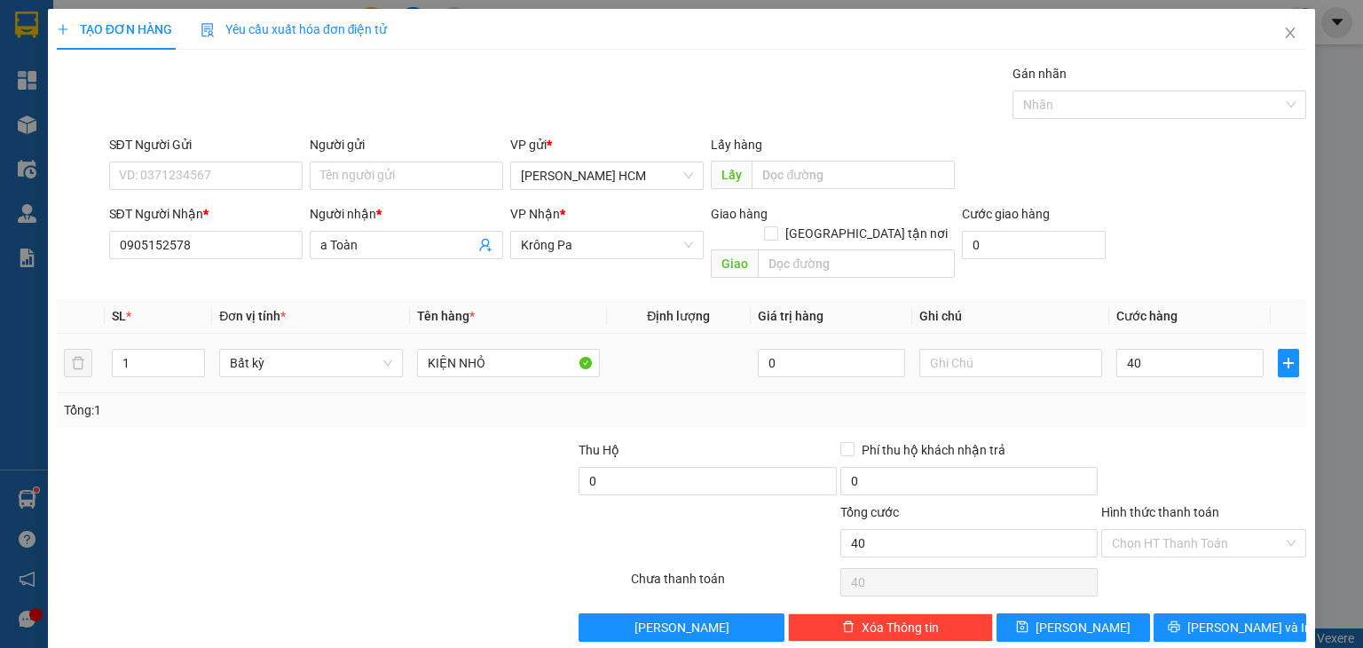
type input "40.000"
click at [1154, 400] on div "Tổng: 1" at bounding box center [681, 410] width 1235 height 20
click at [1253, 613] on button "[PERSON_NAME] và In" at bounding box center [1231, 627] width 154 height 28
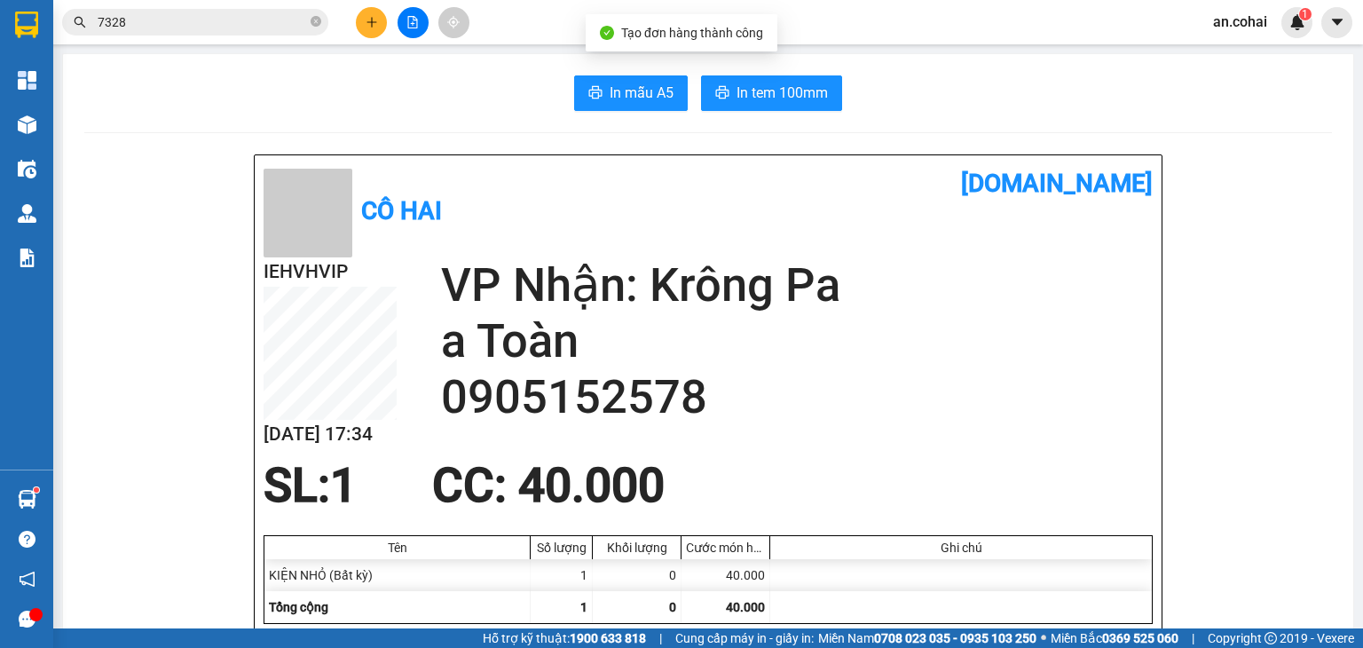
click at [773, 104] on span "In tem 100mm" at bounding box center [781, 93] width 91 height 22
